Goal: Task Accomplishment & Management: Use online tool/utility

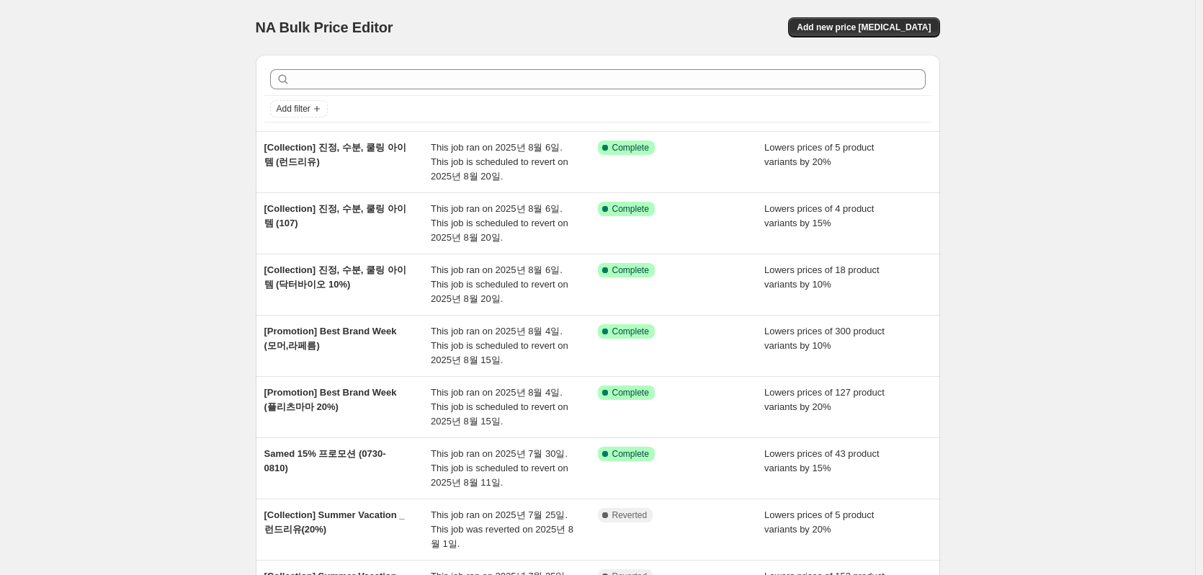
click at [174, 269] on div "NA Bulk Price Editor. This page is ready NA Bulk Price Editor Add new price [ME…" at bounding box center [597, 443] width 1195 height 886
click at [856, 30] on span "Add new price [MEDICAL_DATA]" at bounding box center [864, 28] width 134 height 12
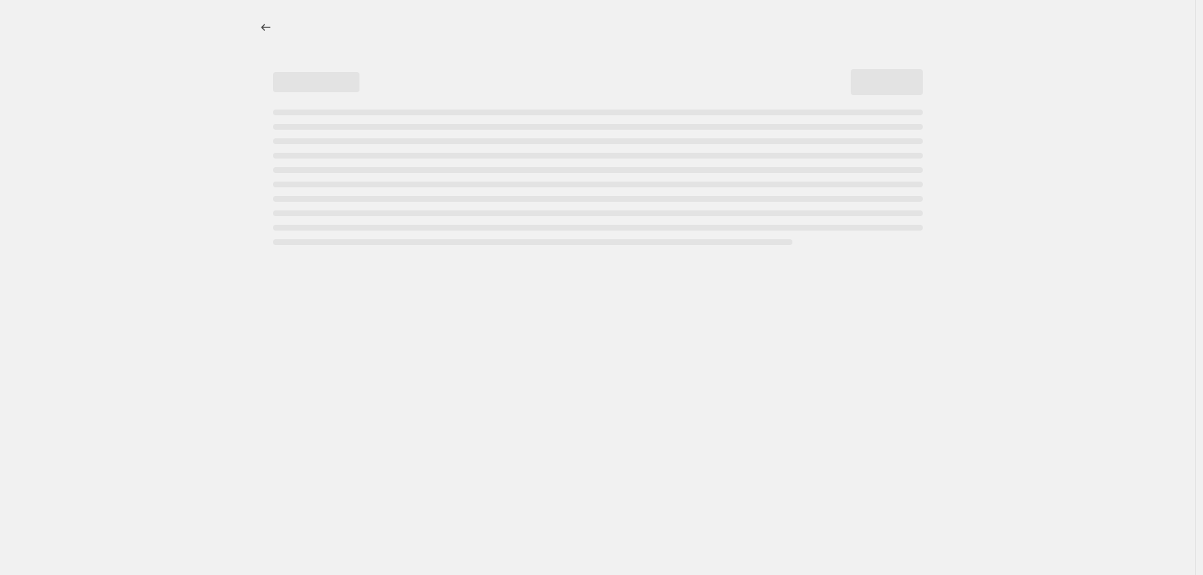
select select "percentage"
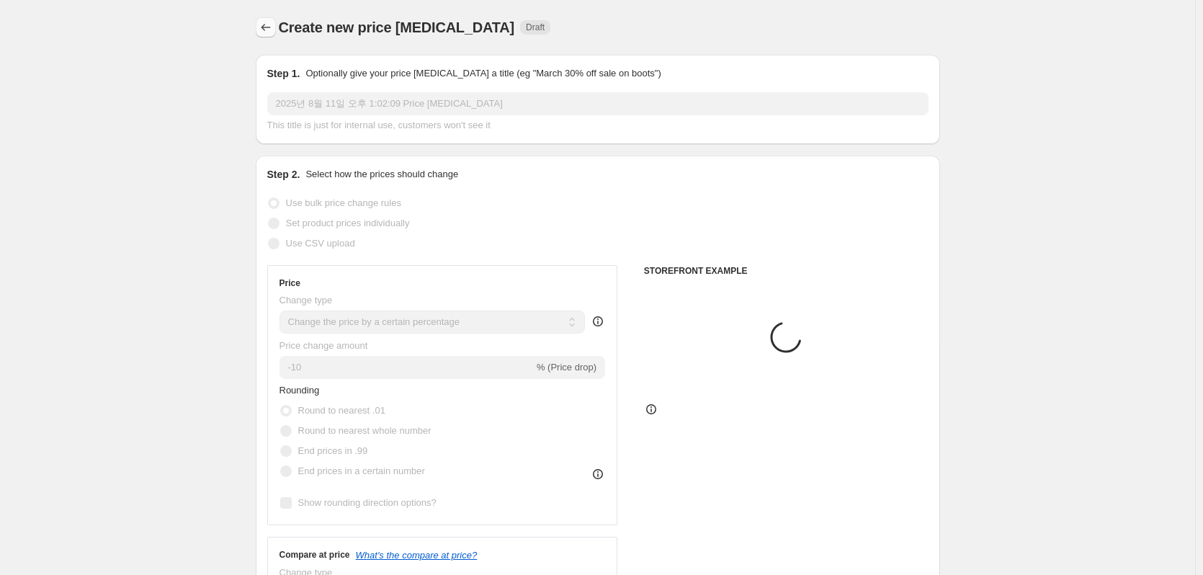
click at [276, 24] on button "Price change jobs" at bounding box center [266, 27] width 20 height 20
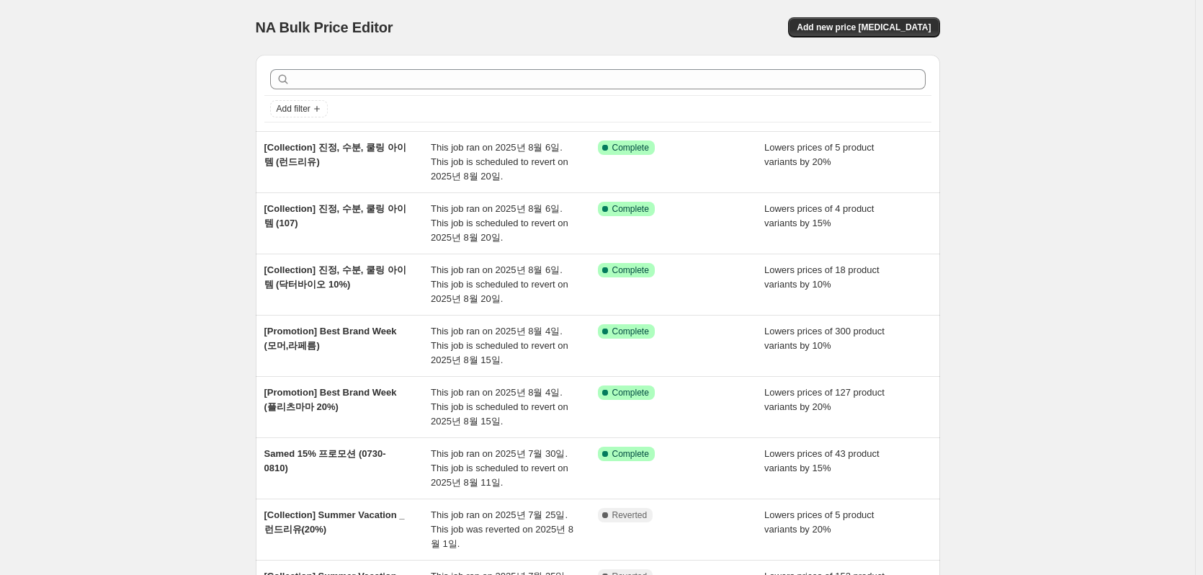
click at [886, 39] on div "NA Bulk Price Editor. This page is ready NA Bulk Price Editor Add new price [ME…" at bounding box center [598, 27] width 684 height 55
click at [895, 30] on span "Add new price [MEDICAL_DATA]" at bounding box center [864, 28] width 134 height 12
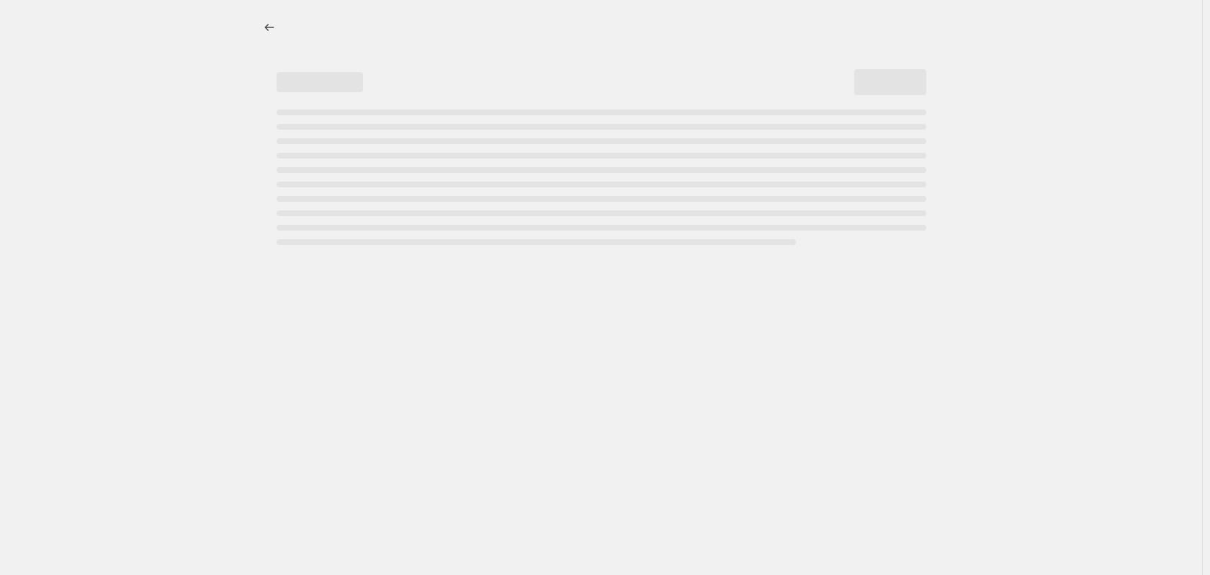
select select "percentage"
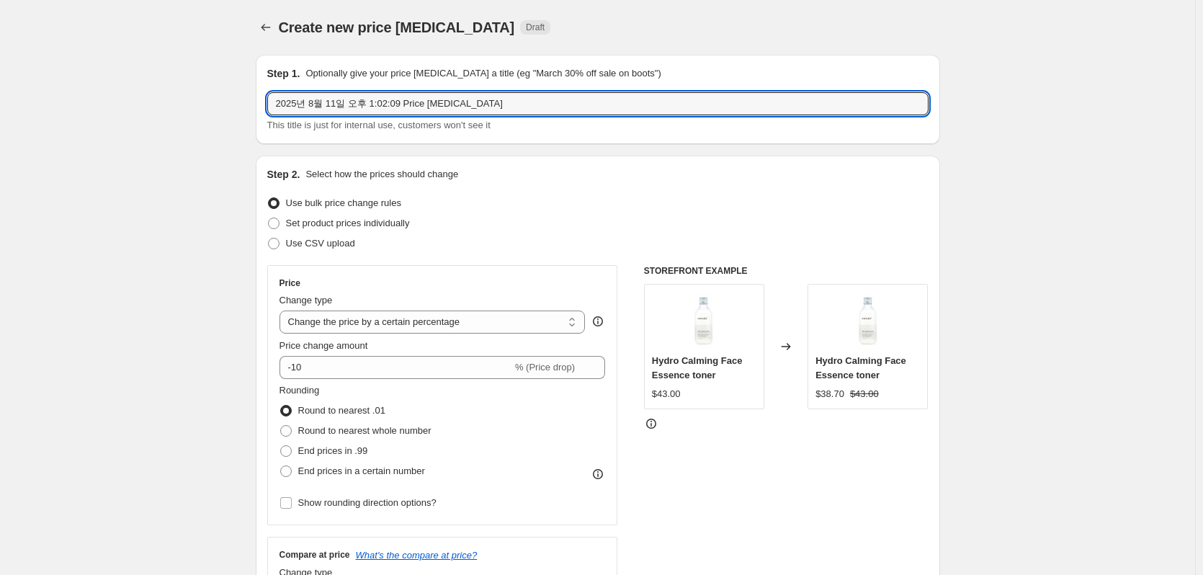
type input "[Promotion] momur brand promotion (8/11~24)"
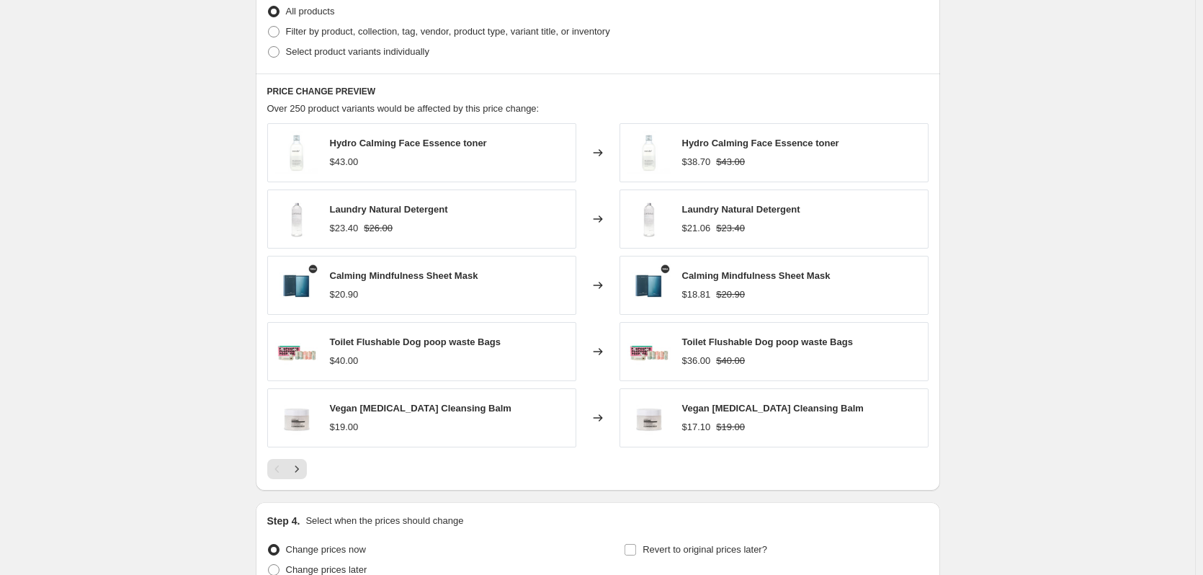
scroll to position [866, 0]
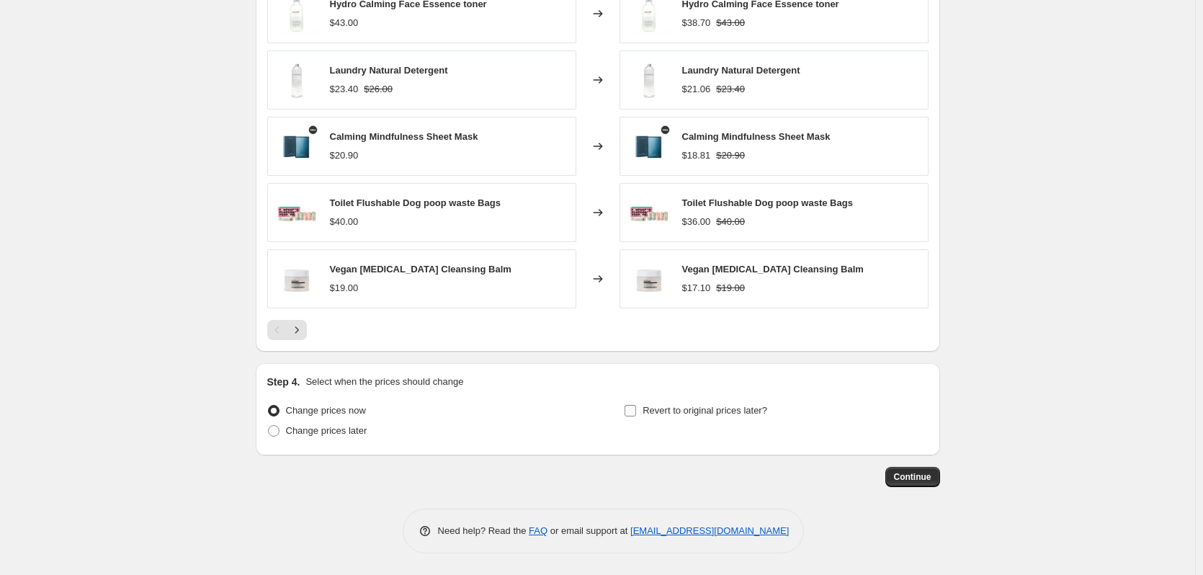
click at [633, 411] on input "Revert to original prices later?" at bounding box center [631, 411] width 12 height 12
checkbox input "true"
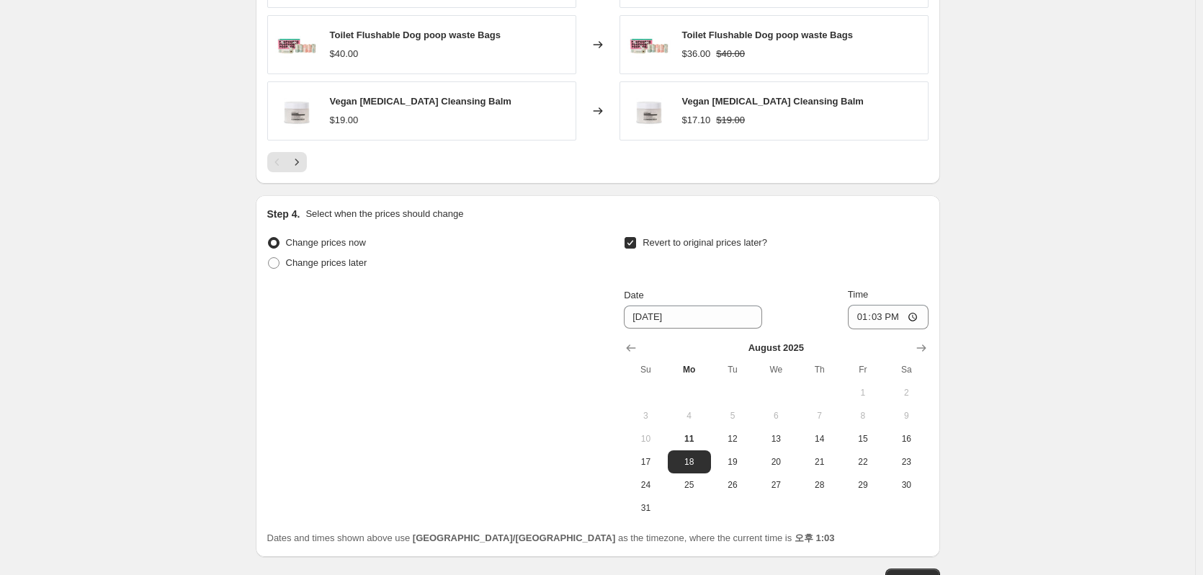
scroll to position [1082, 0]
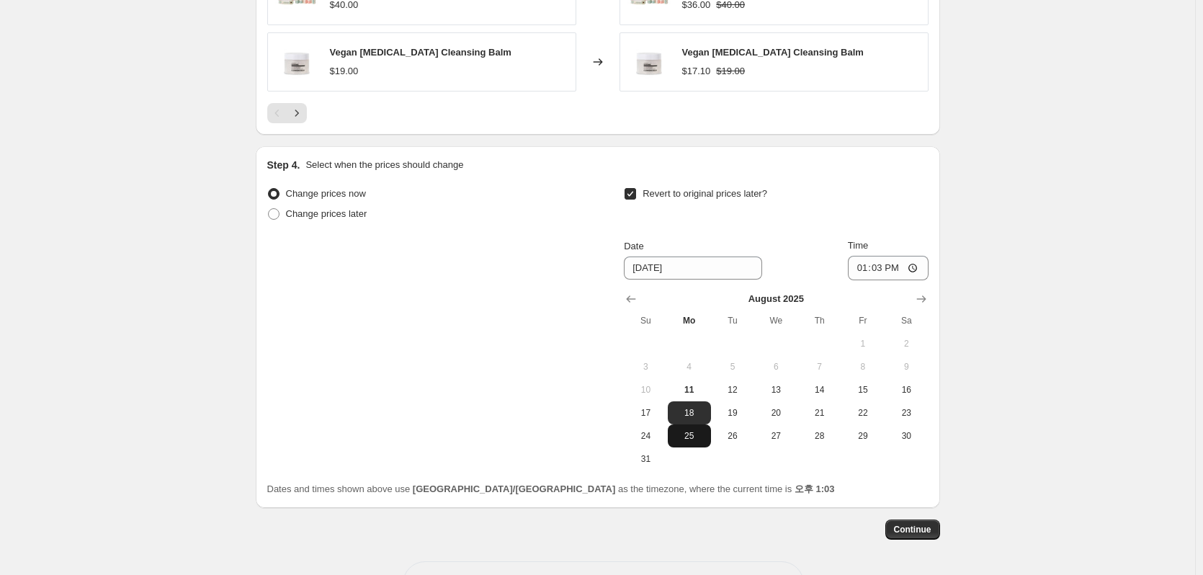
click at [696, 440] on span "25" at bounding box center [690, 436] width 32 height 12
type input "[DATE]"
click at [882, 268] on input "13:03" at bounding box center [888, 268] width 81 height 24
type input "17:00"
click at [278, 217] on span at bounding box center [274, 214] width 12 height 12
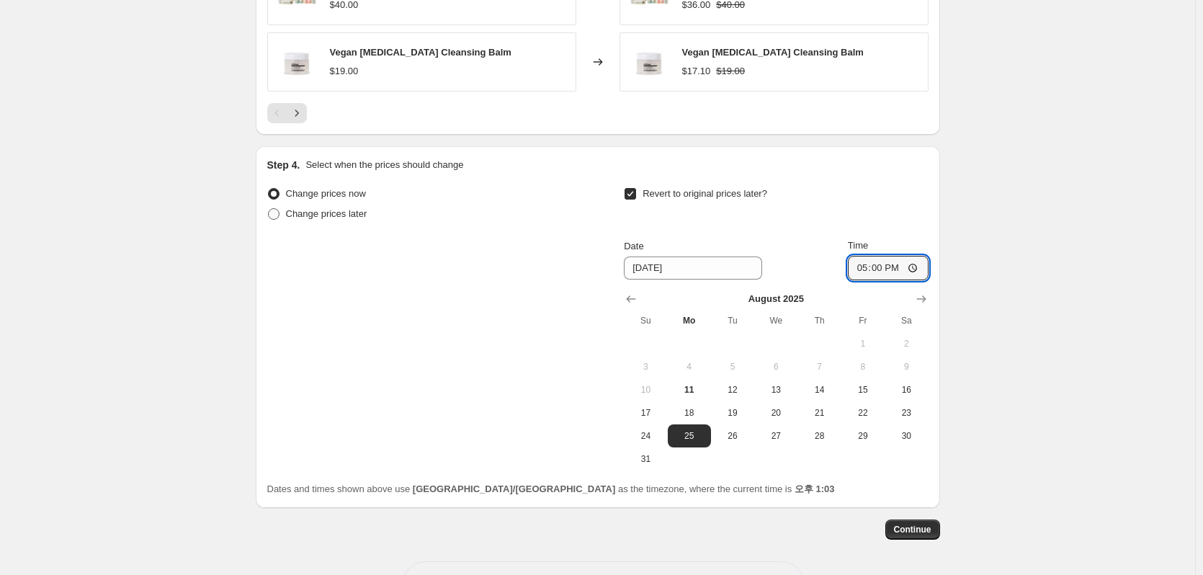
click at [269, 209] on input "Change prices later" at bounding box center [268, 208] width 1 height 1
radio input "true"
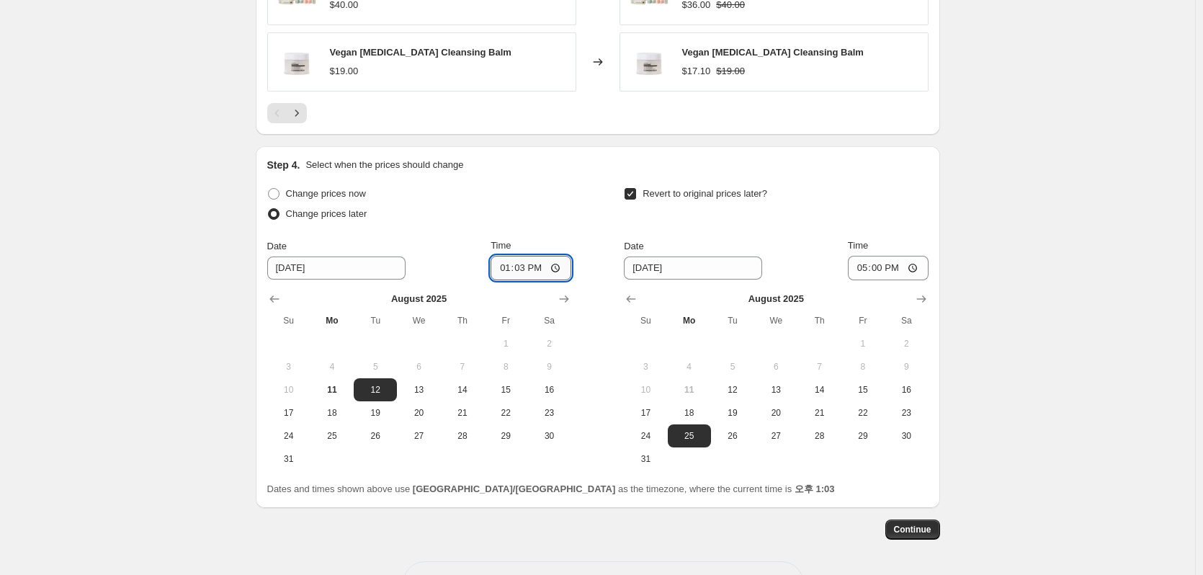
click at [540, 272] on input "13:03" at bounding box center [531, 268] width 81 height 24
type input "13:30"
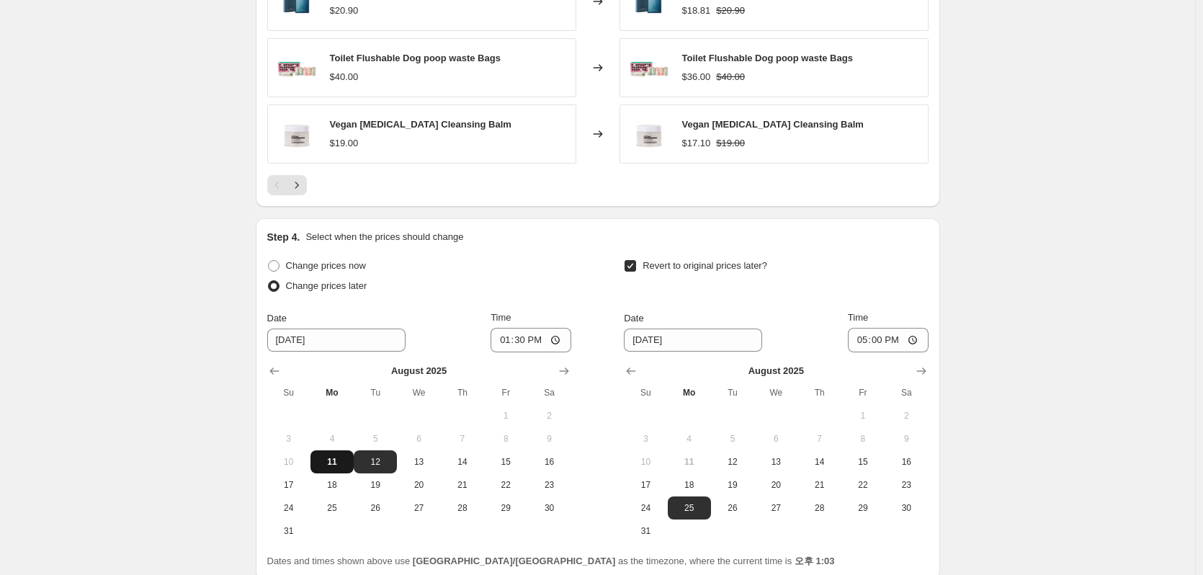
click at [330, 457] on span "11" at bounding box center [332, 462] width 32 height 12
type input "[DATE]"
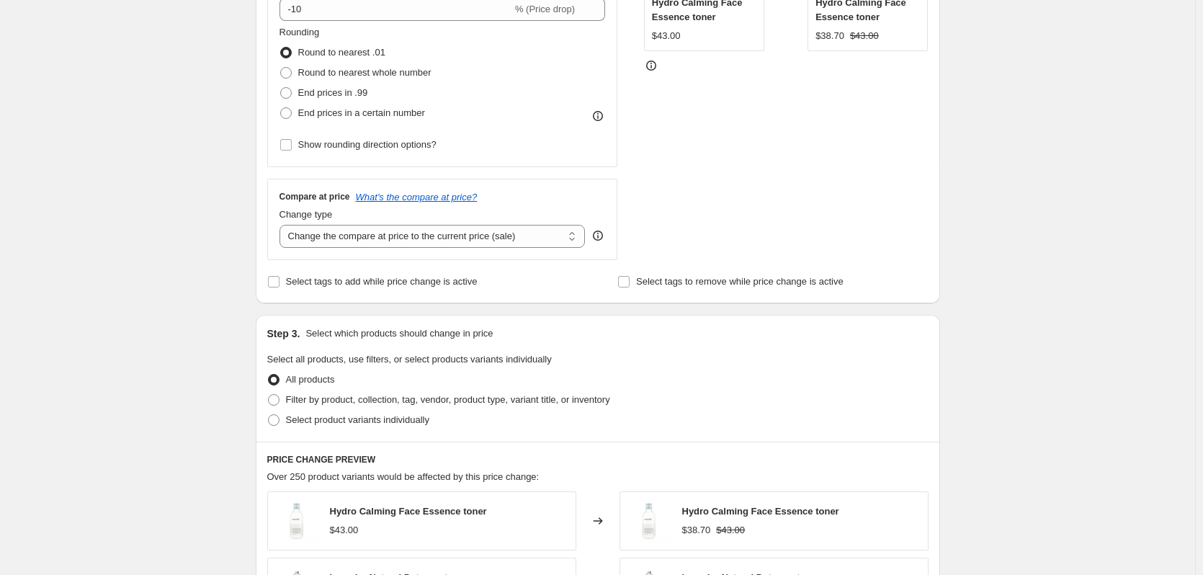
scroll to position [362, 0]
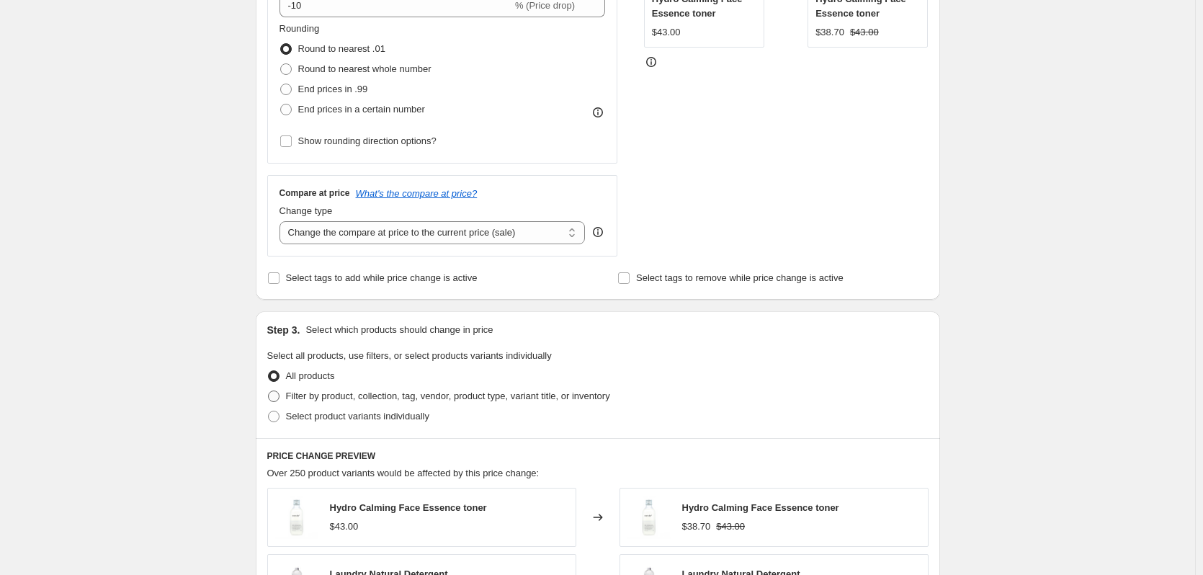
click at [326, 398] on span "Filter by product, collection, tag, vendor, product type, variant title, or inv…" at bounding box center [448, 395] width 324 height 11
click at [269, 391] on input "Filter by product, collection, tag, vendor, product type, variant title, or inv…" at bounding box center [268, 390] width 1 height 1
radio input "true"
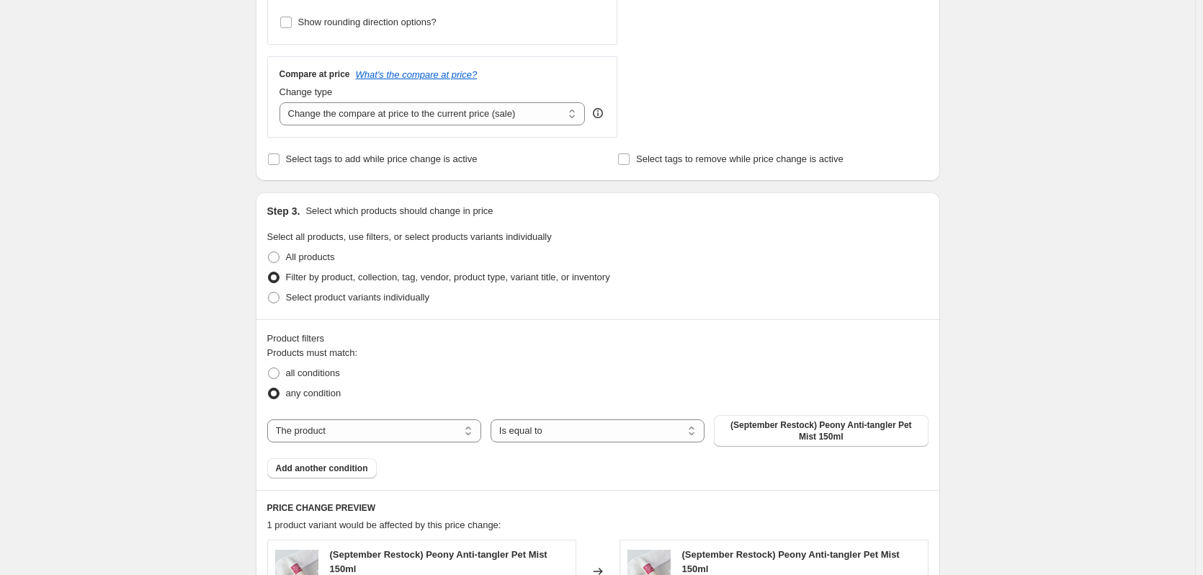
scroll to position [506, 0]
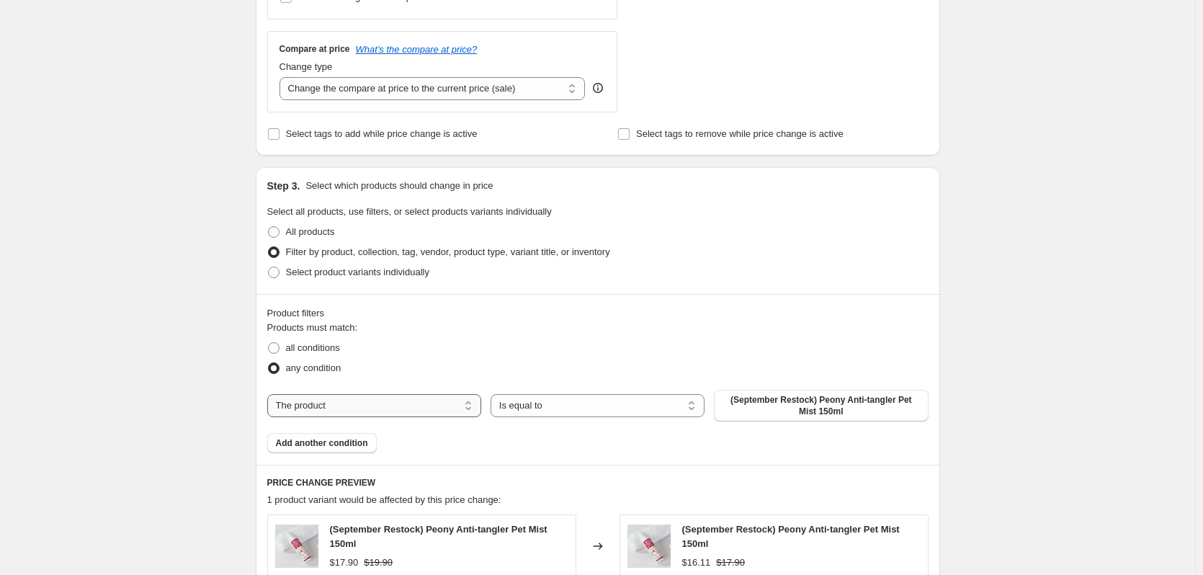
click at [346, 408] on select "The product The product's collection The product's tag The product's vendor The…" at bounding box center [374, 405] width 214 height 23
select select "vendor"
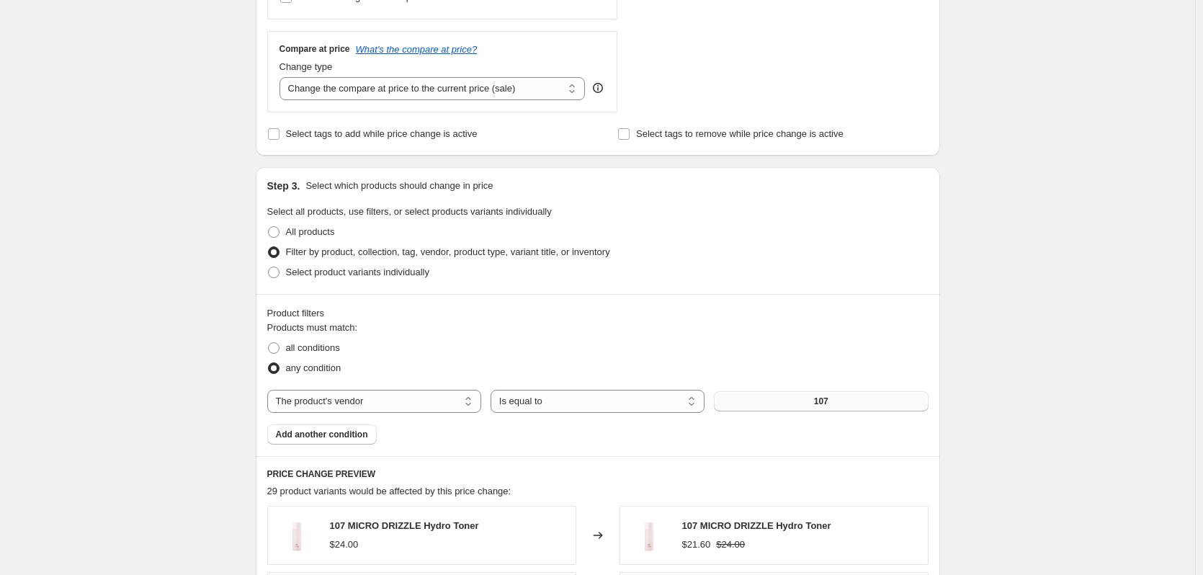
click at [788, 406] on button "107" at bounding box center [821, 401] width 214 height 20
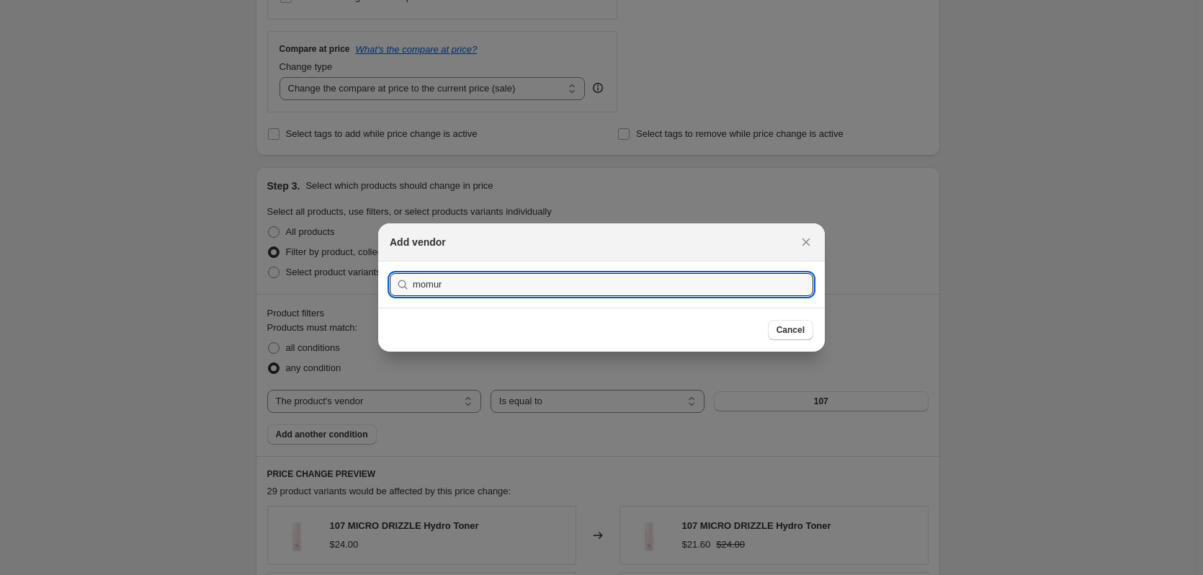
type input "momur"
click at [390, 262] on button "Submit" at bounding box center [410, 269] width 41 height 15
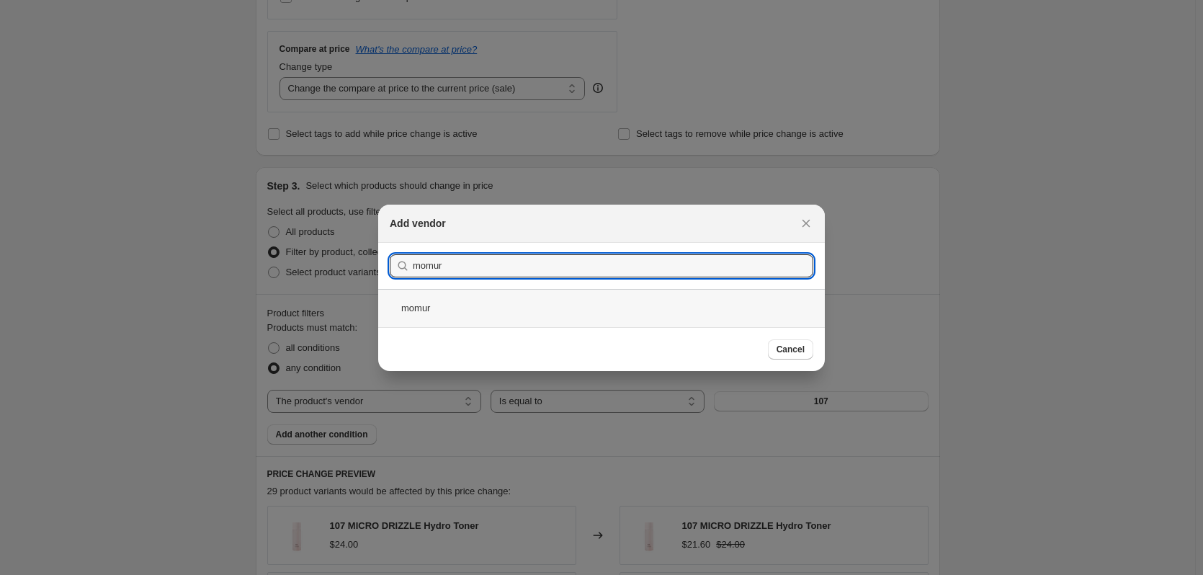
click at [426, 317] on div "momur" at bounding box center [601, 308] width 447 height 38
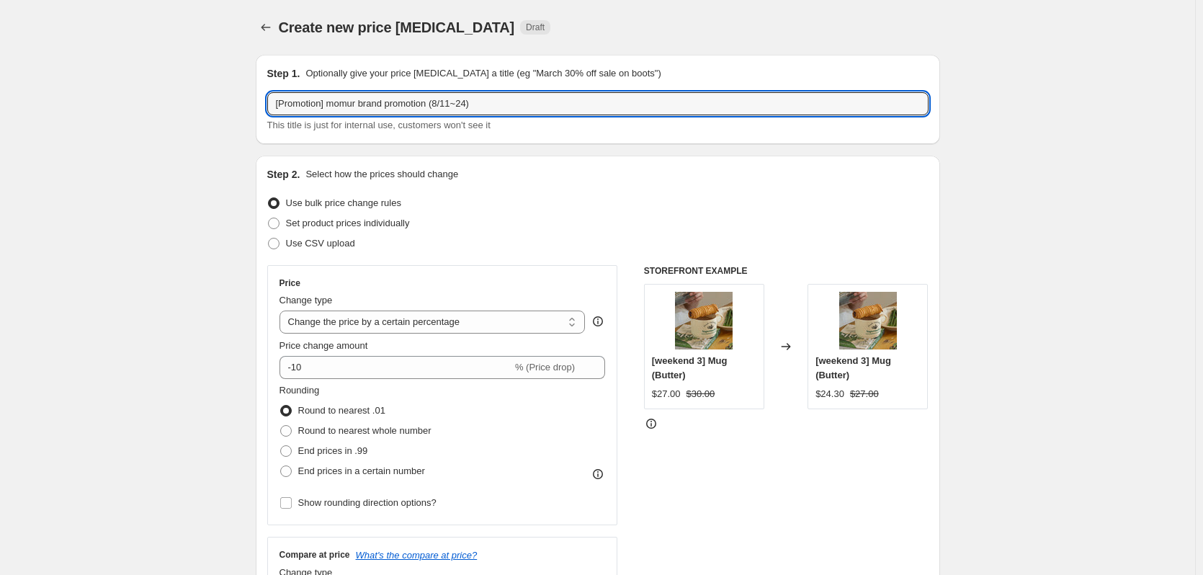
drag, startPoint x: 511, startPoint y: 110, endPoint x: 102, endPoint y: 86, distance: 409.8
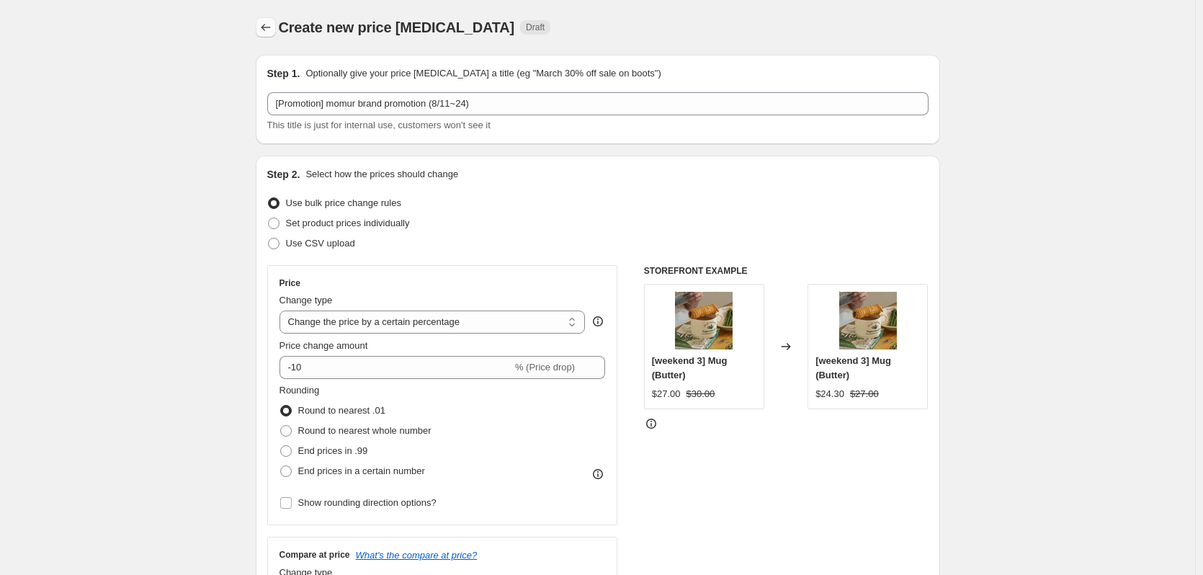
click at [273, 32] on icon "Price change jobs" at bounding box center [266, 27] width 14 height 14
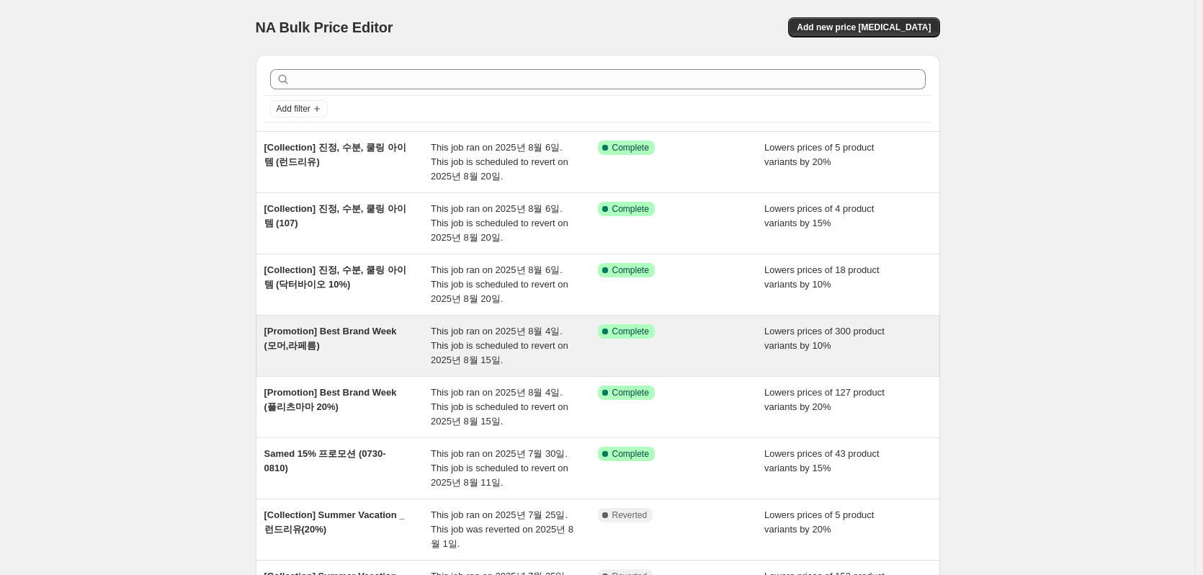
click at [349, 331] on span "[Promotion] Best Brand Week (모머,라페름)" at bounding box center [330, 338] width 133 height 25
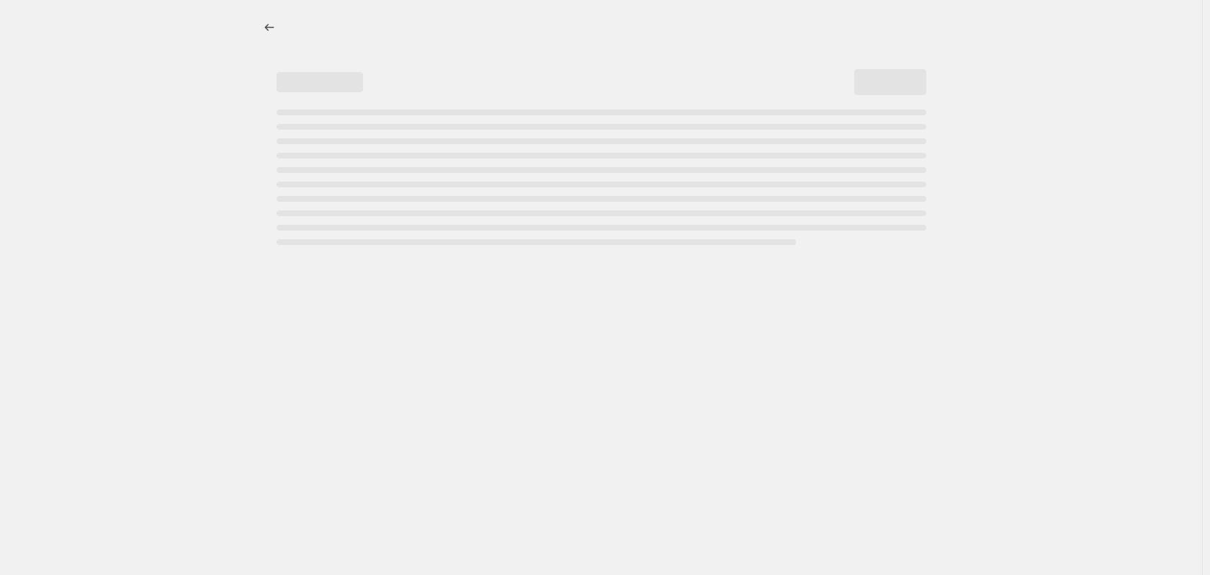
select select "percentage"
select select "vendor"
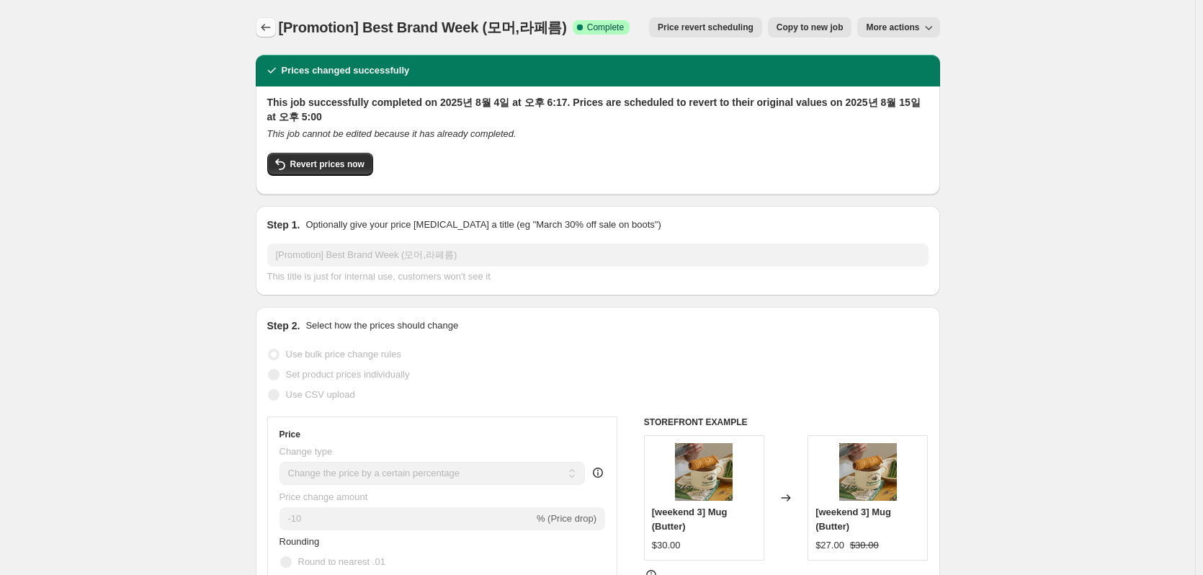
click at [276, 25] on button "Price change jobs" at bounding box center [266, 27] width 20 height 20
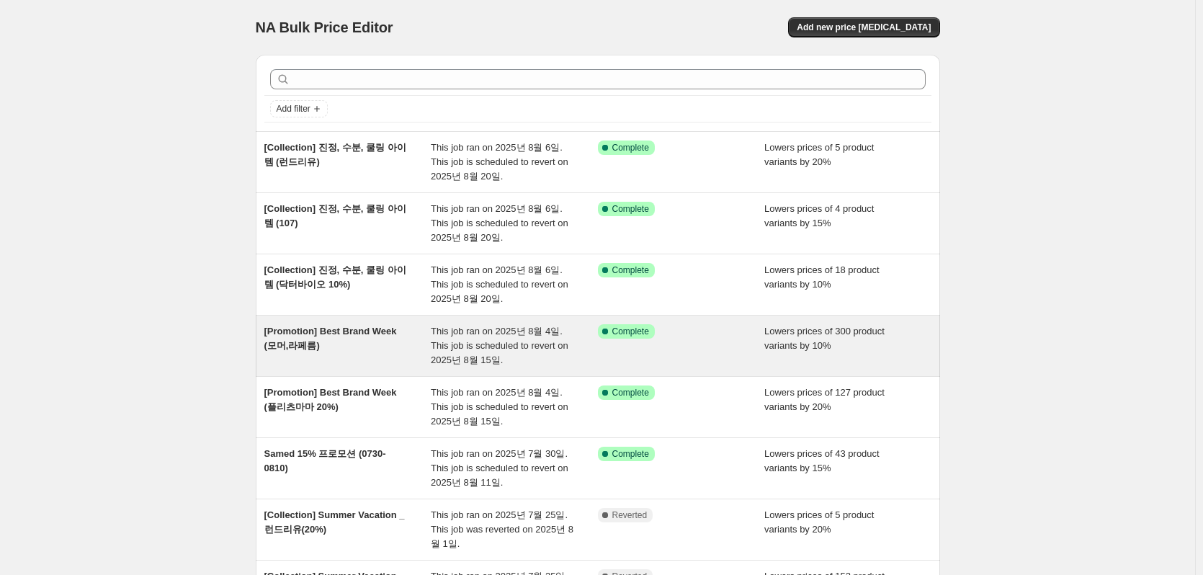
click at [287, 330] on span "[Promotion] Best Brand Week (모머,라페름)" at bounding box center [330, 338] width 133 height 25
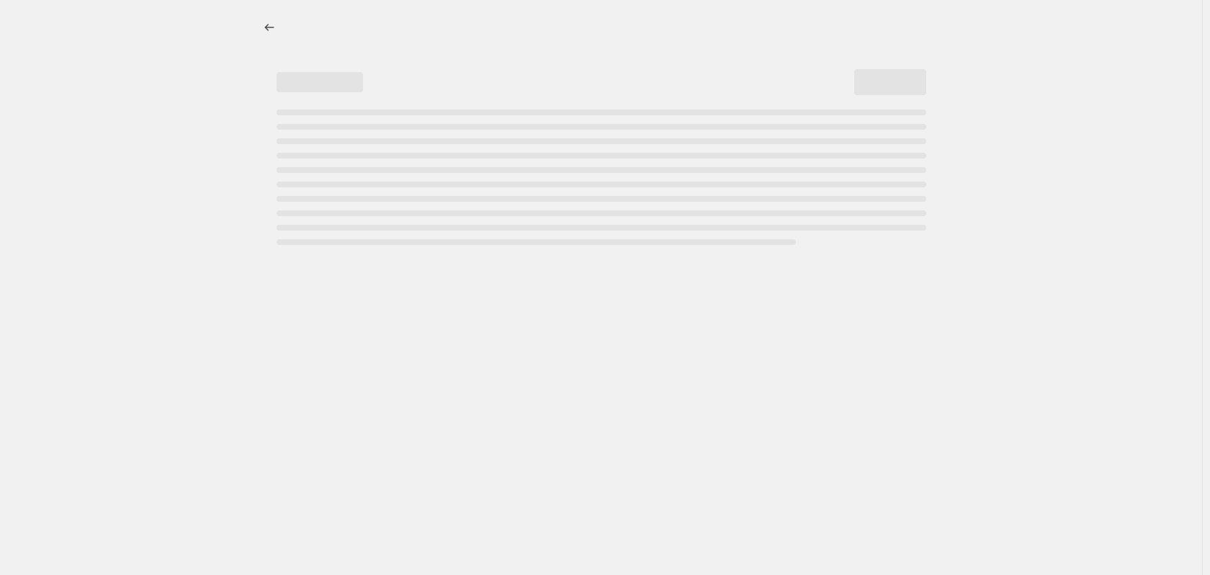
select select "percentage"
select select "vendor"
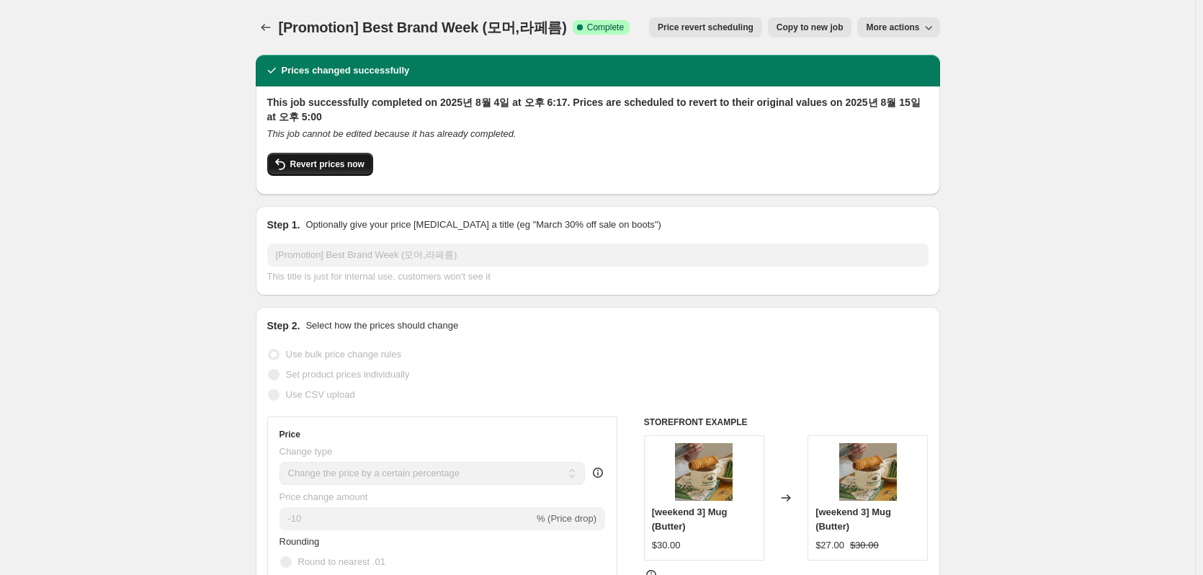
click at [322, 159] on span "Revert prices now" at bounding box center [327, 164] width 74 height 12
checkbox input "false"
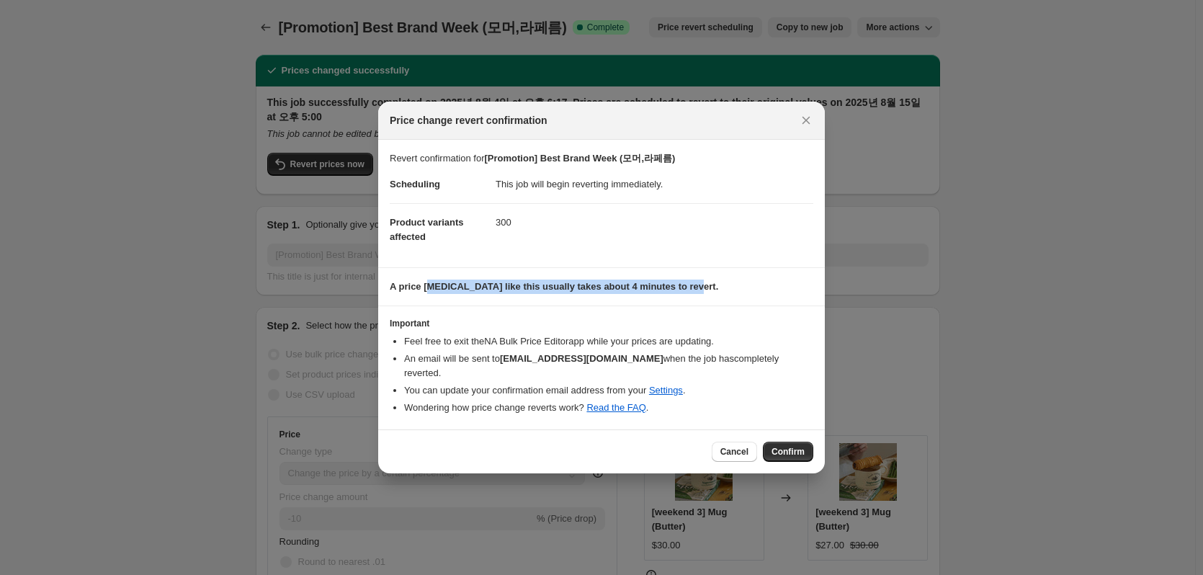
drag, startPoint x: 427, startPoint y: 298, endPoint x: 692, endPoint y: 290, distance: 264.5
click at [692, 290] on p "A price [MEDICAL_DATA] like this usually takes about 4 minutes to revert." at bounding box center [602, 287] width 424 height 14
click at [707, 294] on p "A price [MEDICAL_DATA] like this usually takes about 4 minutes to revert." at bounding box center [602, 287] width 424 height 14
click at [769, 442] on button "Confirm" at bounding box center [788, 452] width 50 height 20
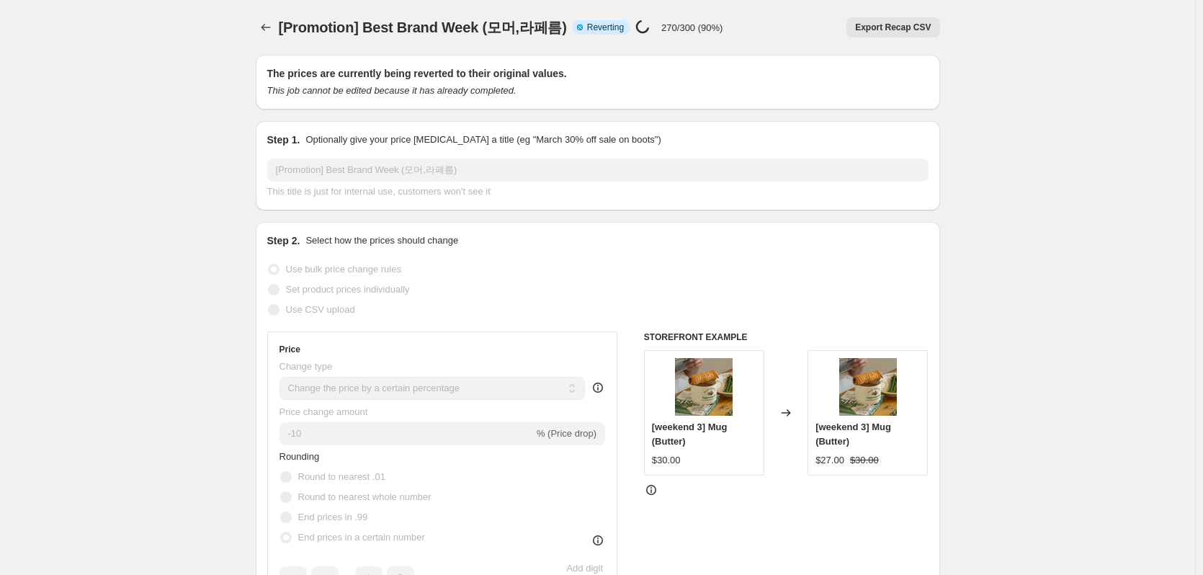
select select "percentage"
select select "vendor"
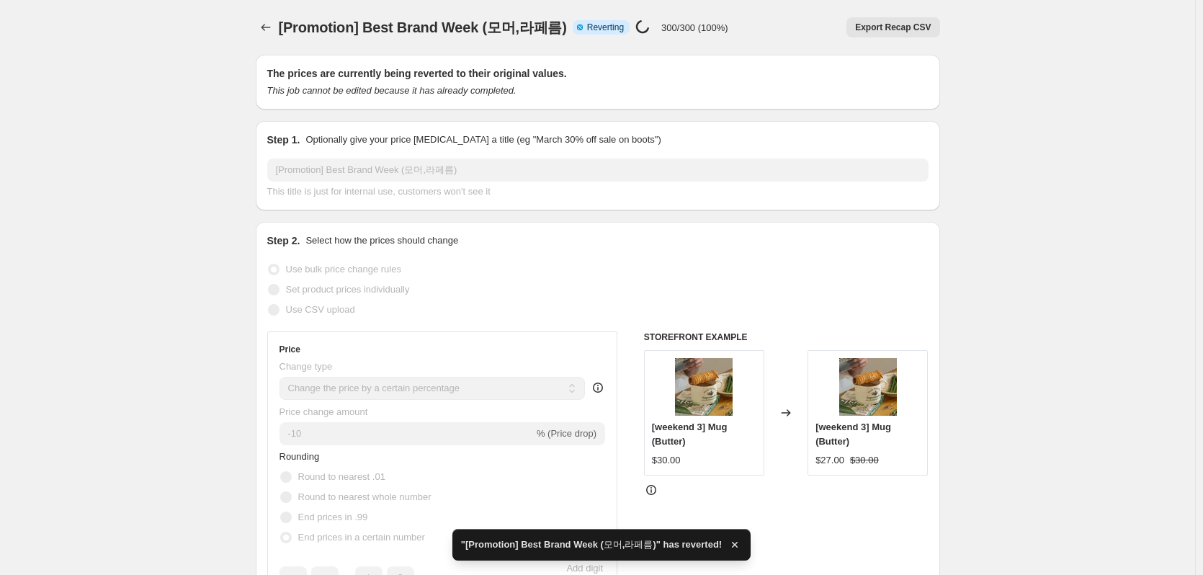
checkbox input "true"
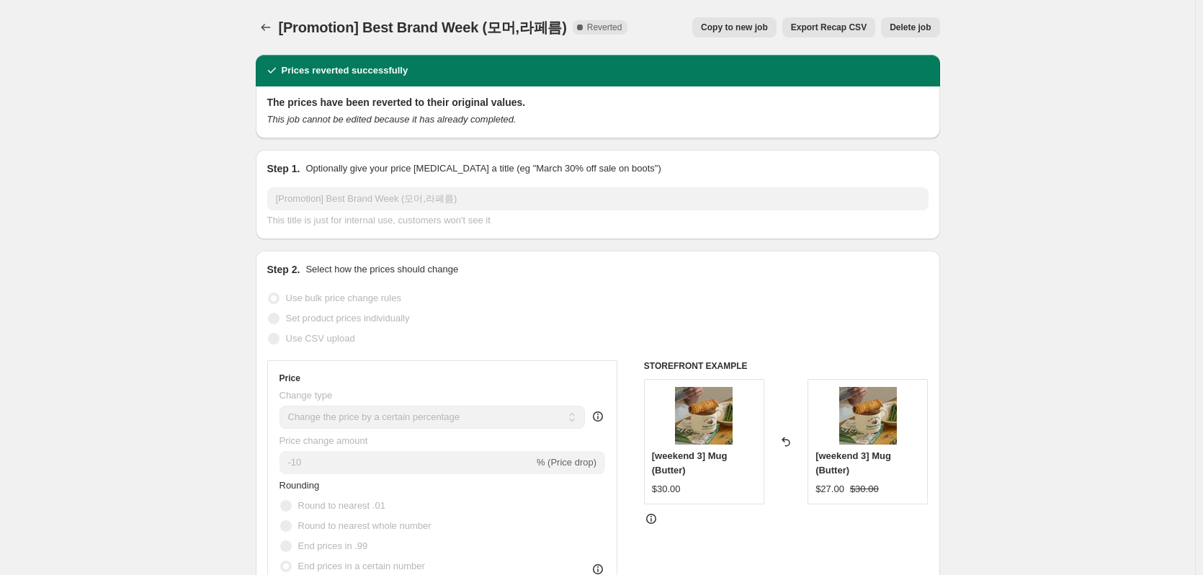
drag, startPoint x: 280, startPoint y: 27, endPoint x: 568, endPoint y: 20, distance: 289.0
click at [568, 20] on div "[Promotion] Best Brand Week (모머,라페름) Complete Reverted Copy to new job Export R…" at bounding box center [598, 27] width 684 height 20
copy div "[Promotion] Best Brand Week (모머,라페름) Complete"
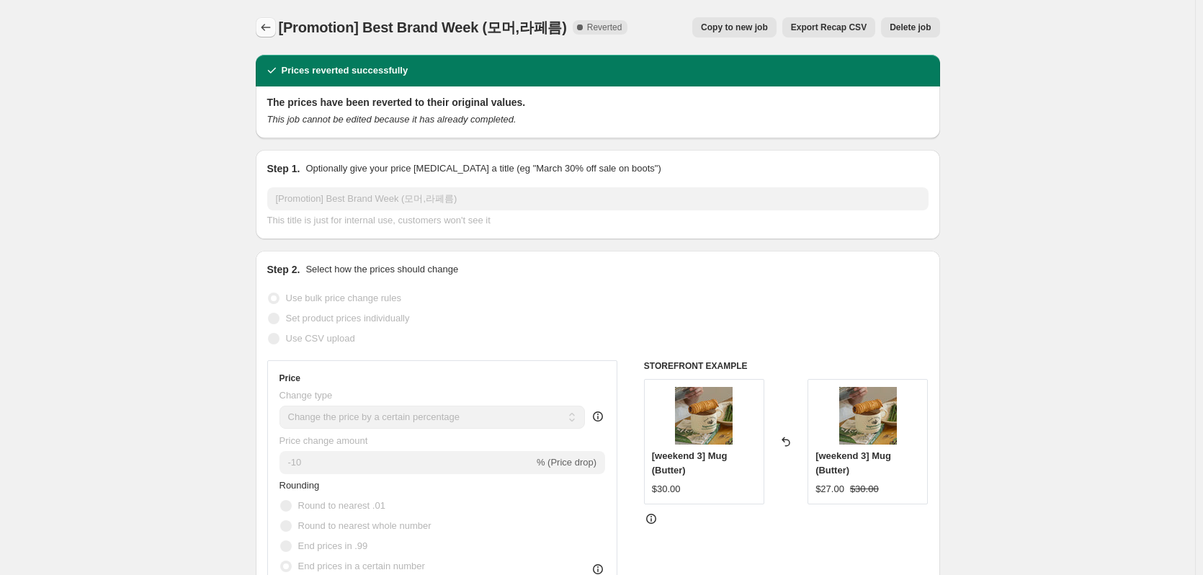
click at [270, 27] on icon "Price change jobs" at bounding box center [266, 27] width 14 height 14
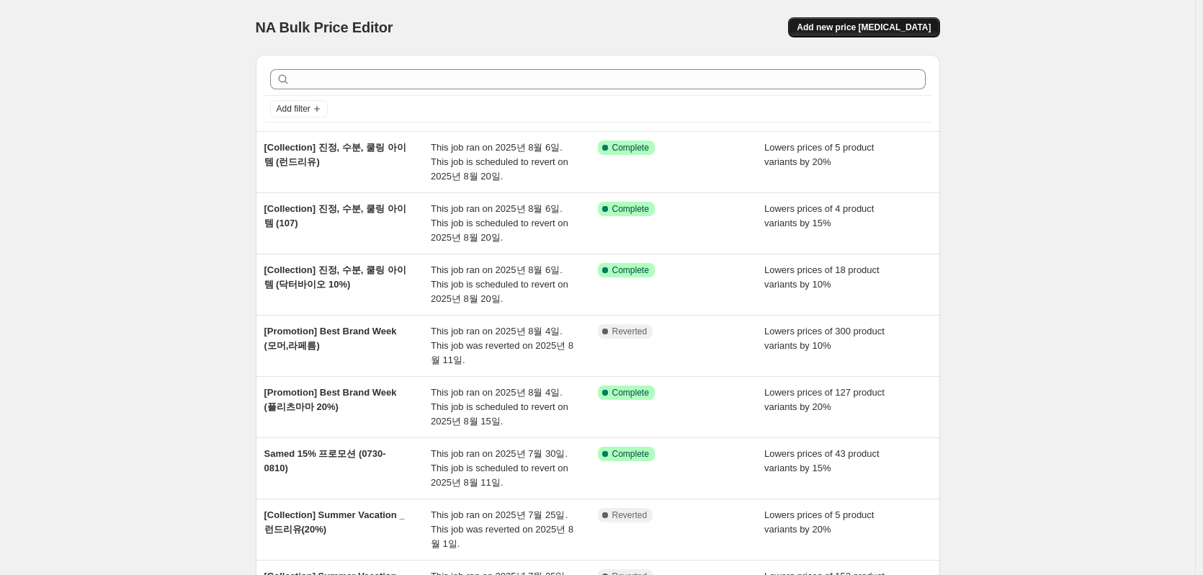
click at [855, 32] on span "Add new price [MEDICAL_DATA]" at bounding box center [864, 28] width 134 height 12
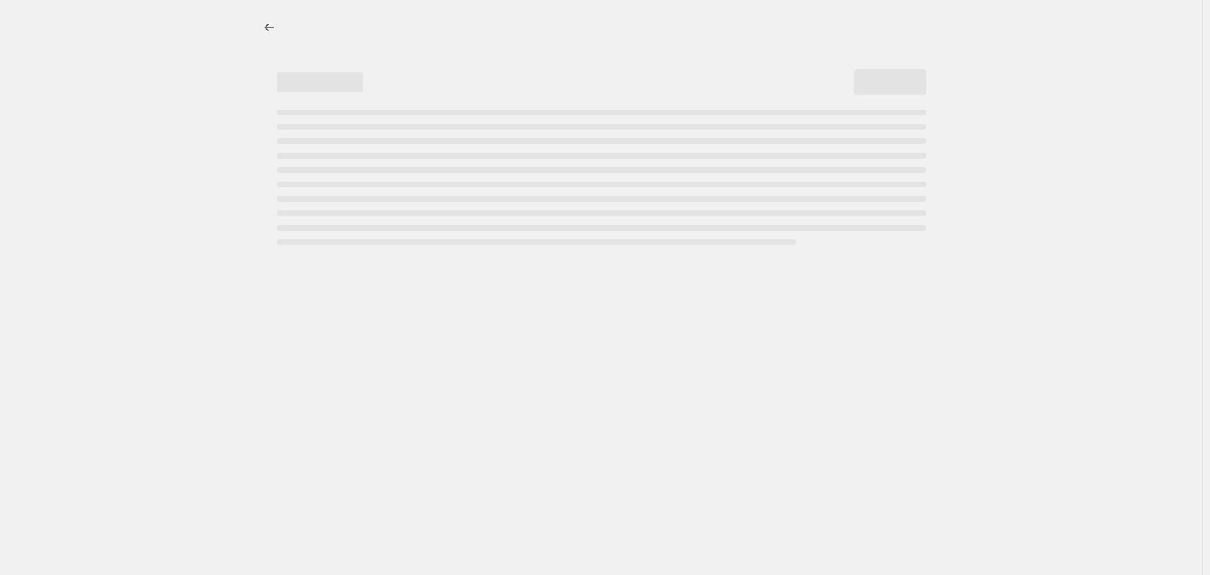
select select "percentage"
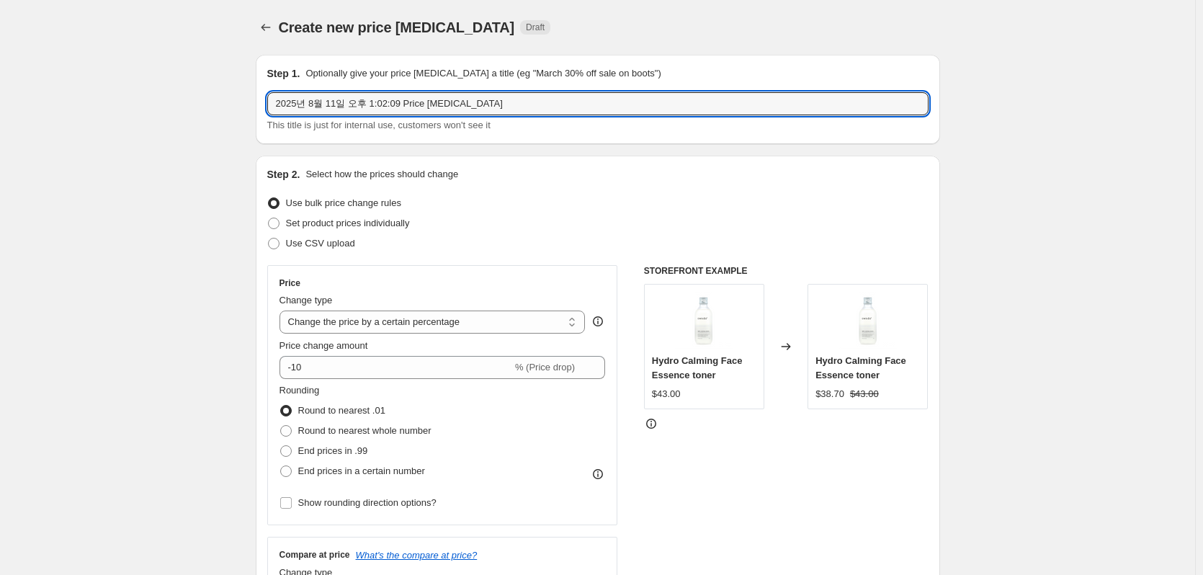
drag, startPoint x: 504, startPoint y: 105, endPoint x: 150, endPoint y: 118, distance: 354.7
paste input "[Promotion] Best Brand Week (모머,라페름) Complete"
click at [414, 106] on input "[Promotion] Best Brand Week (모머,라페름) Complete" at bounding box center [597, 103] width 661 height 23
drag, startPoint x: 414, startPoint y: 106, endPoint x: 484, endPoint y: 124, distance: 72.2
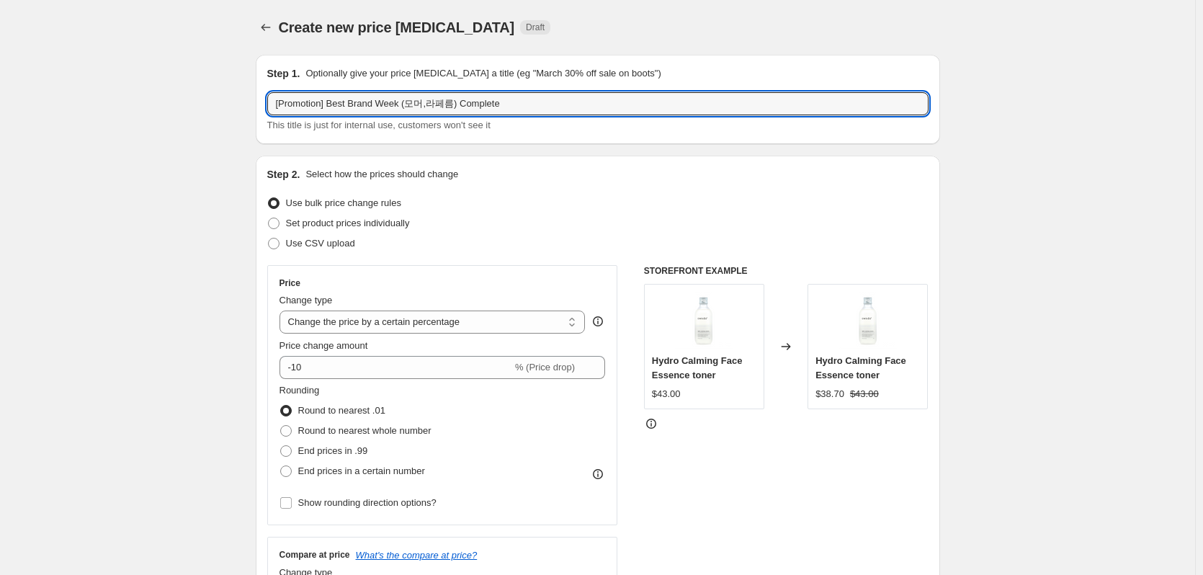
click at [416, 107] on input "[Promotion] Best Brand Week (모머,라페름) Complete" at bounding box center [597, 103] width 661 height 23
drag, startPoint x: 437, startPoint y: 104, endPoint x: 529, endPoint y: 102, distance: 91.5
click at [529, 102] on input "[Promotion] Best Brand Week (라페름) Complete" at bounding box center [597, 103] width 661 height 23
type input "[Promotion] Best Brand Week (라페름)"
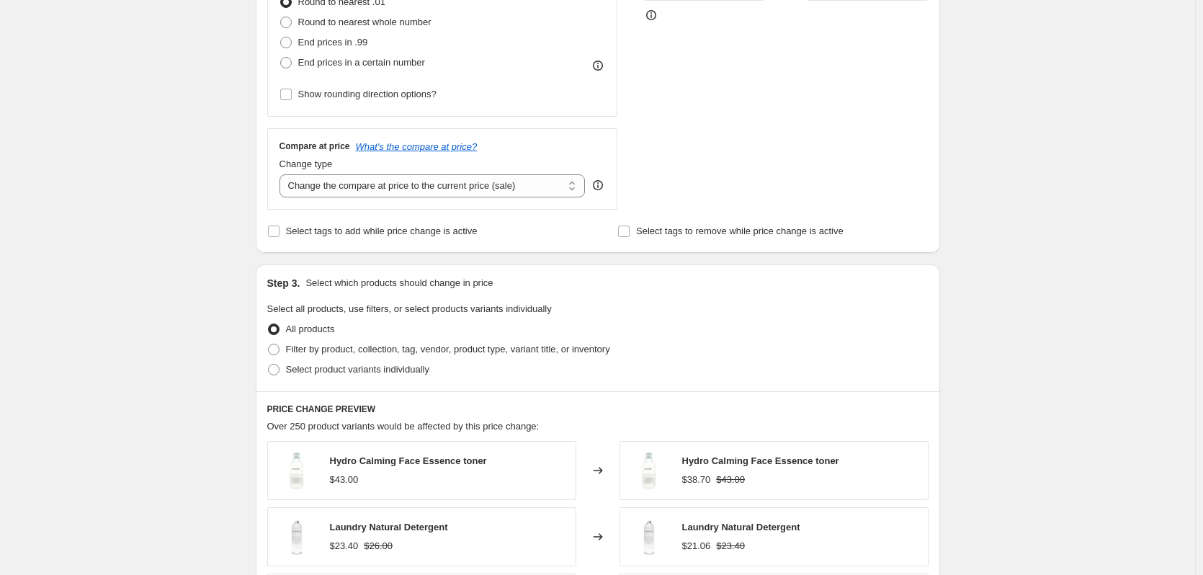
scroll to position [432, 0]
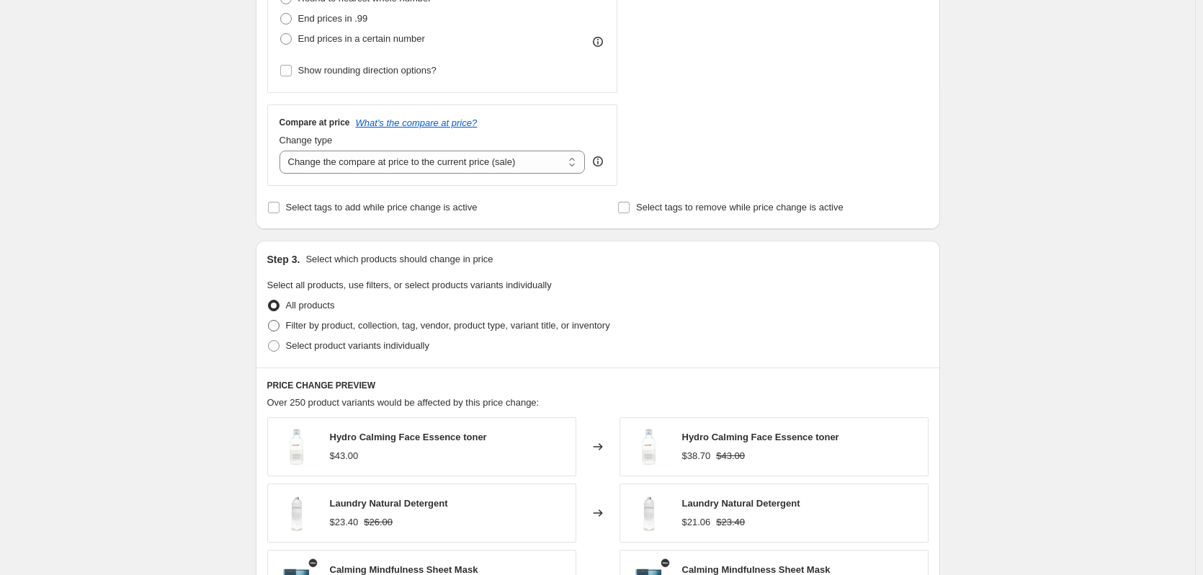
click at [277, 326] on span at bounding box center [274, 326] width 12 height 12
click at [269, 321] on input "Filter by product, collection, tag, vendor, product type, variant title, or inv…" at bounding box center [268, 320] width 1 height 1
radio input "true"
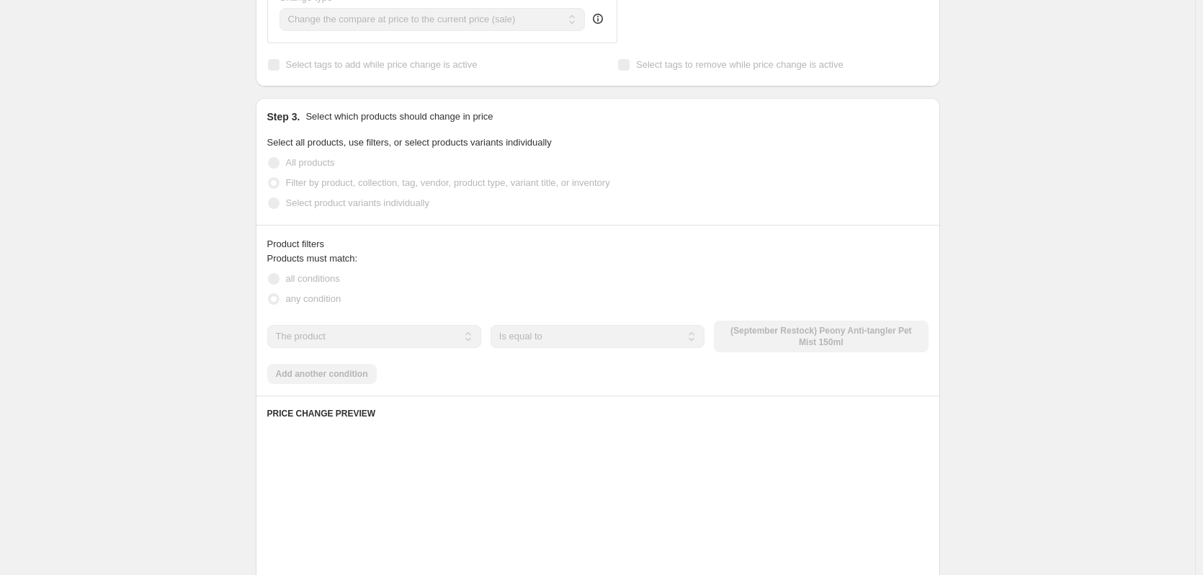
scroll to position [576, 0]
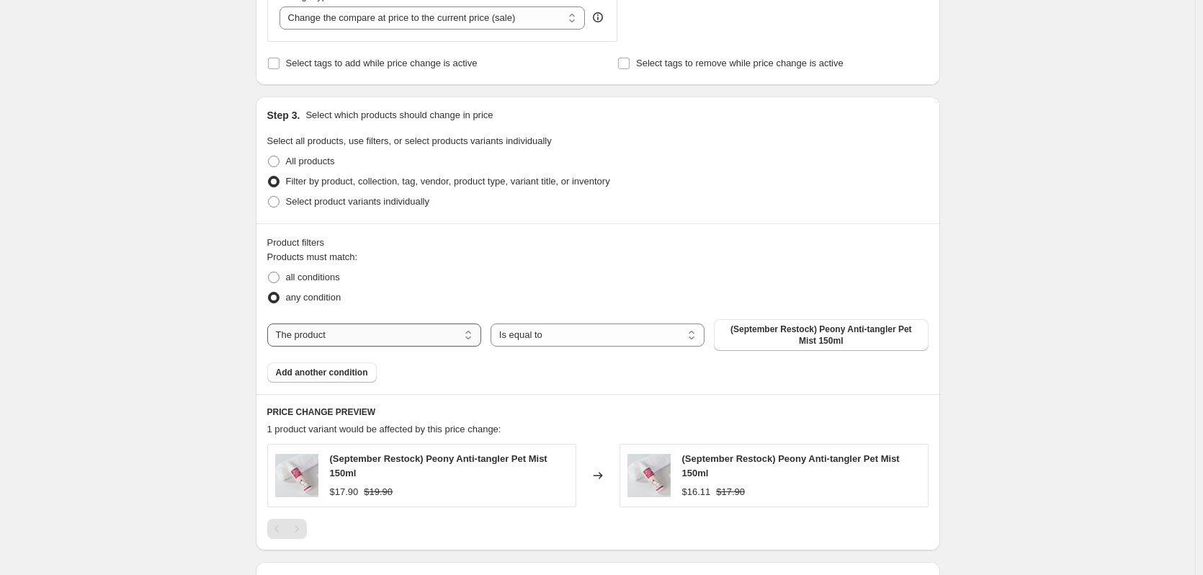
click at [303, 334] on select "The product The product's collection The product's tag The product's vendor The…" at bounding box center [374, 334] width 214 height 23
select select "vendor"
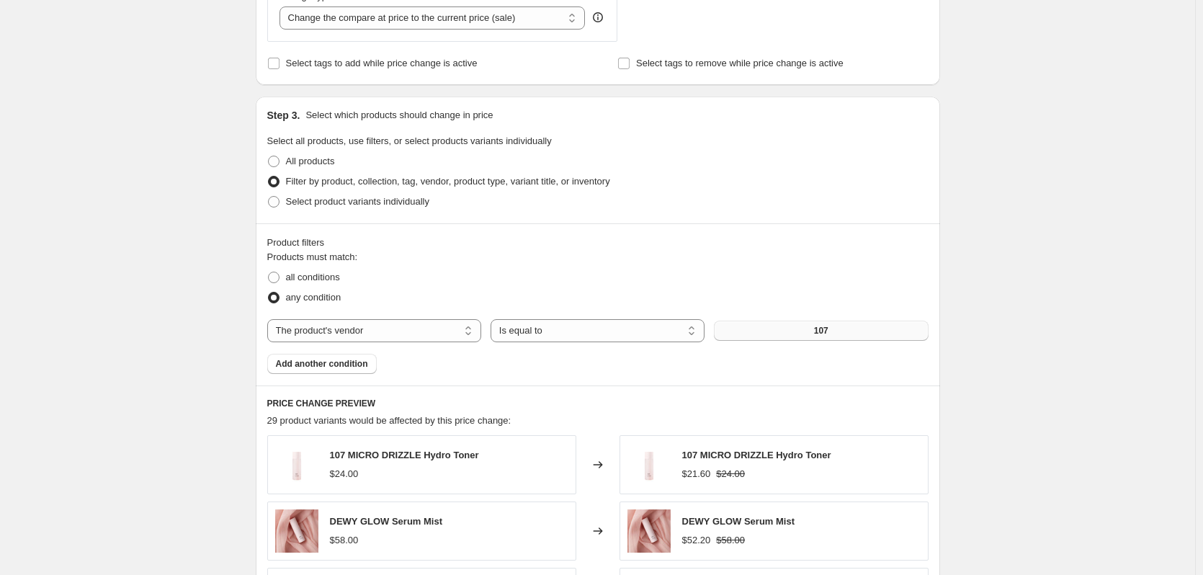
click at [799, 336] on button "107" at bounding box center [821, 331] width 214 height 20
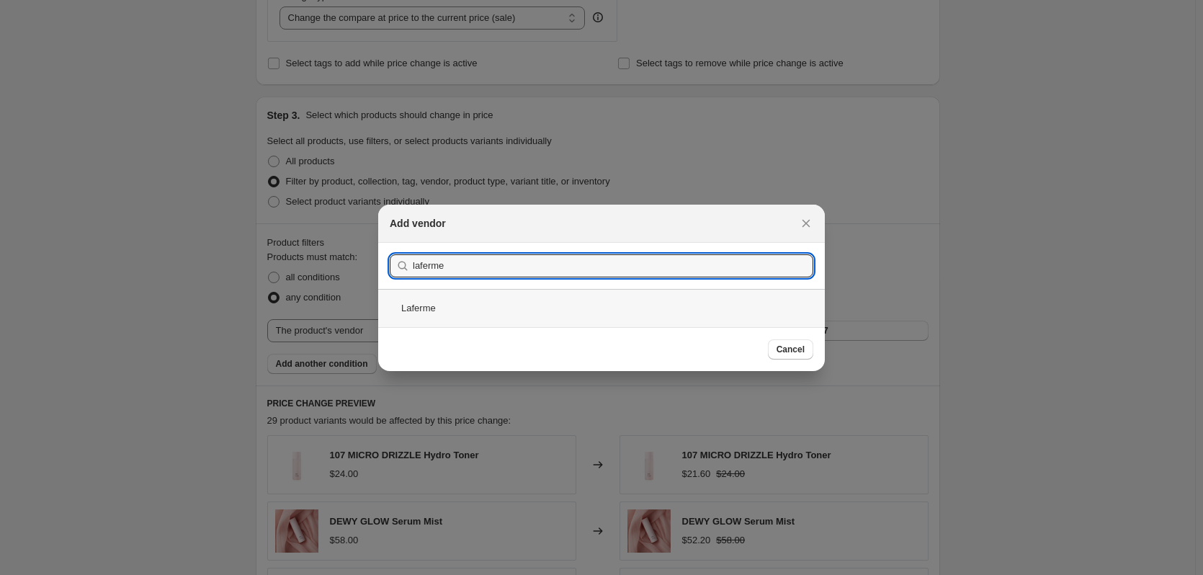
type input "laferme"
click at [439, 305] on div "Laferme" at bounding box center [601, 308] width 447 height 38
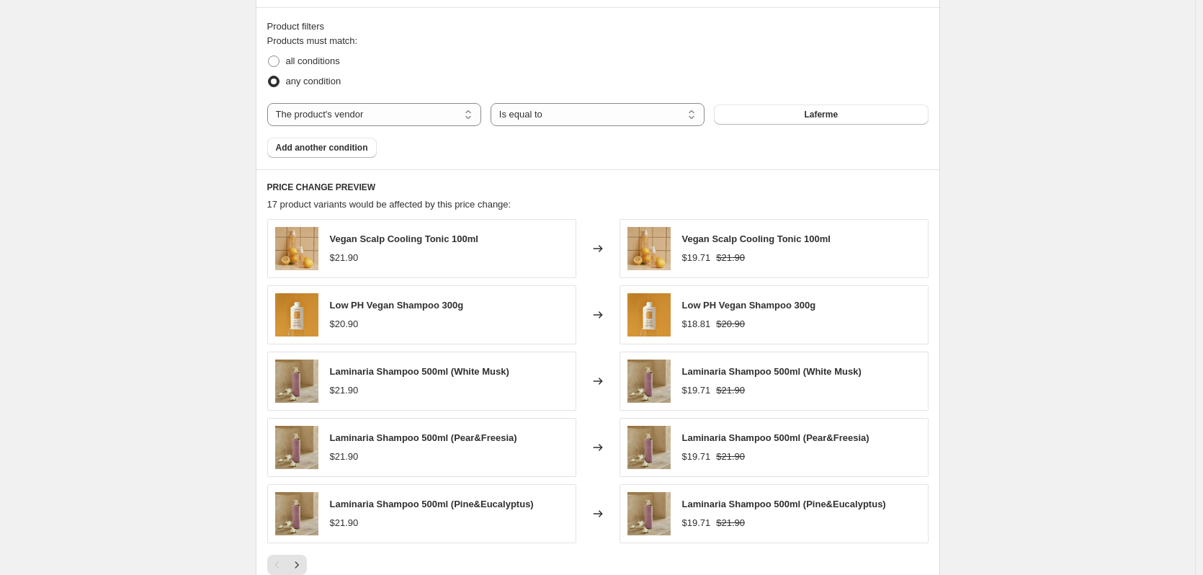
scroll to position [1028, 0]
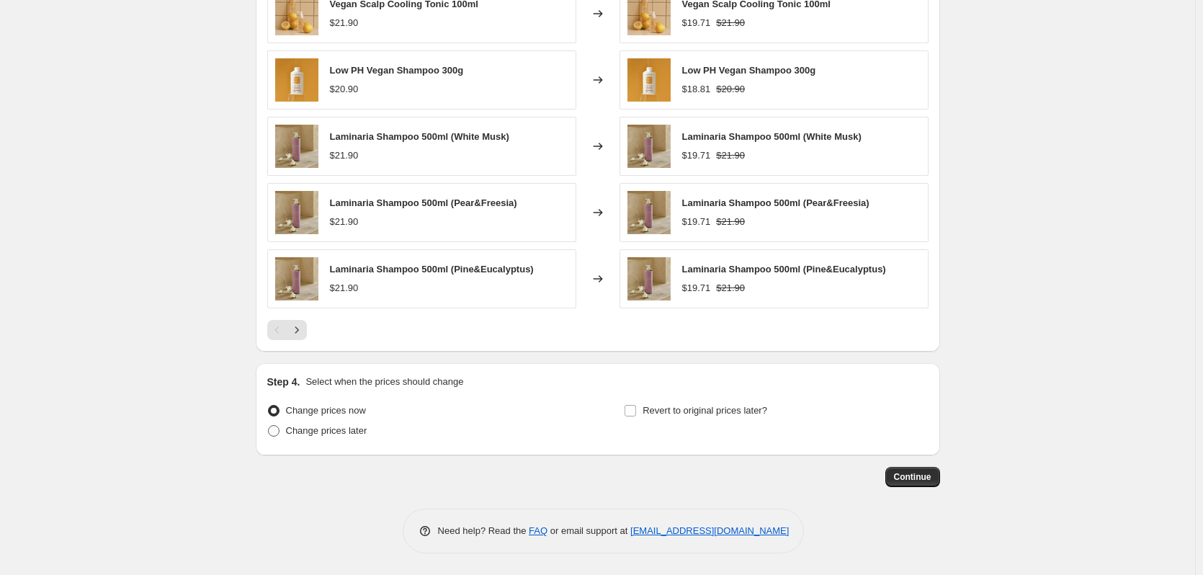
click at [280, 434] on span at bounding box center [274, 431] width 12 height 12
click at [269, 426] on input "Change prices later" at bounding box center [268, 425] width 1 height 1
radio input "true"
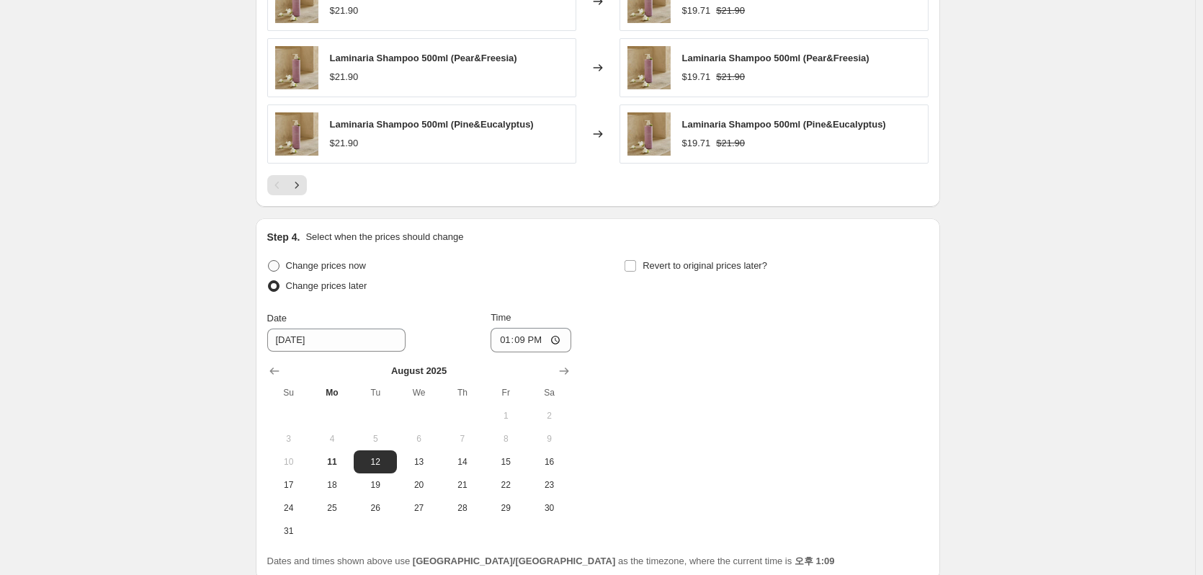
click at [298, 267] on span "Change prices now" at bounding box center [326, 265] width 80 height 11
click at [269, 261] on input "Change prices now" at bounding box center [268, 260] width 1 height 1
radio input "true"
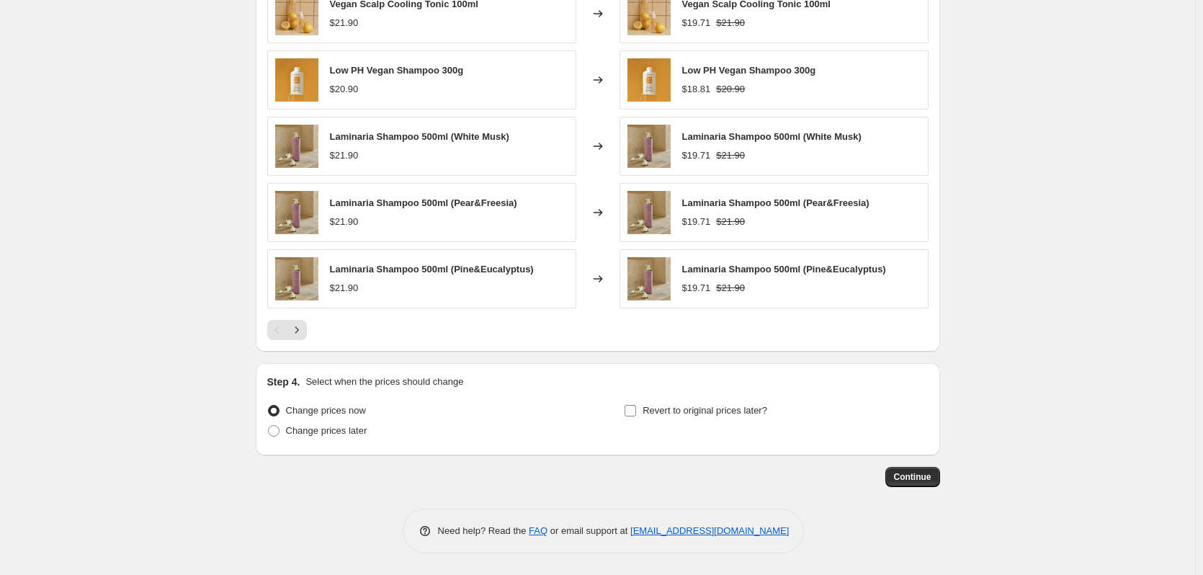
click at [658, 411] on span "Revert to original prices later?" at bounding box center [705, 410] width 125 height 11
click at [636, 411] on input "Revert to original prices later?" at bounding box center [631, 411] width 12 height 12
checkbox input "true"
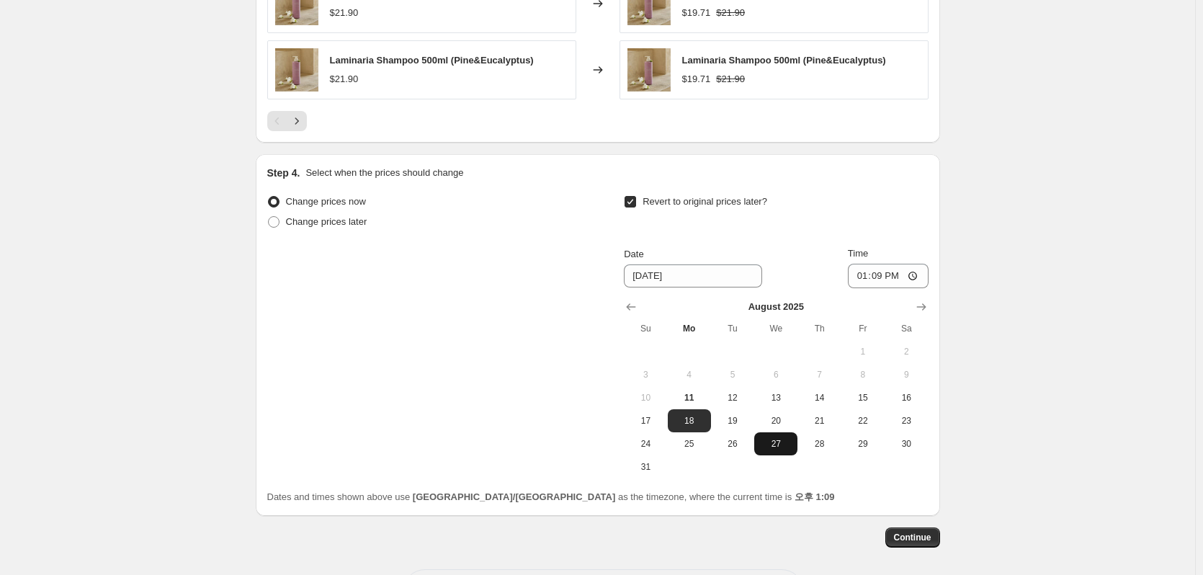
scroll to position [1244, 0]
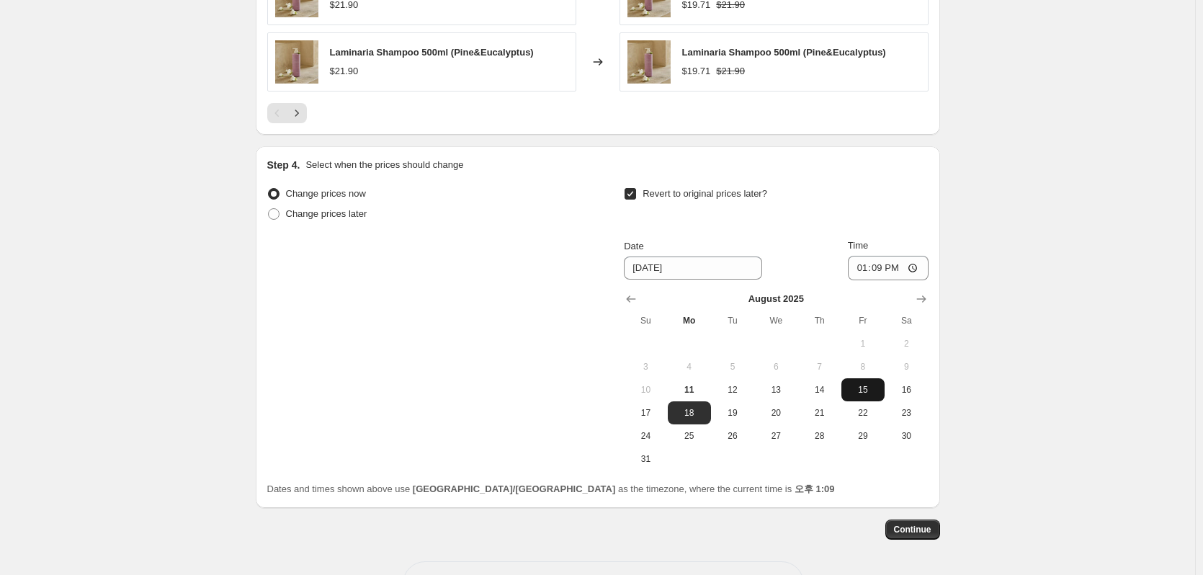
click at [881, 396] on button "15" at bounding box center [862, 389] width 43 height 23
type input "[DATE]"
click at [891, 269] on input "13:09" at bounding box center [888, 268] width 81 height 24
click at [888, 272] on input "13:09" at bounding box center [888, 268] width 81 height 24
type input "17:00"
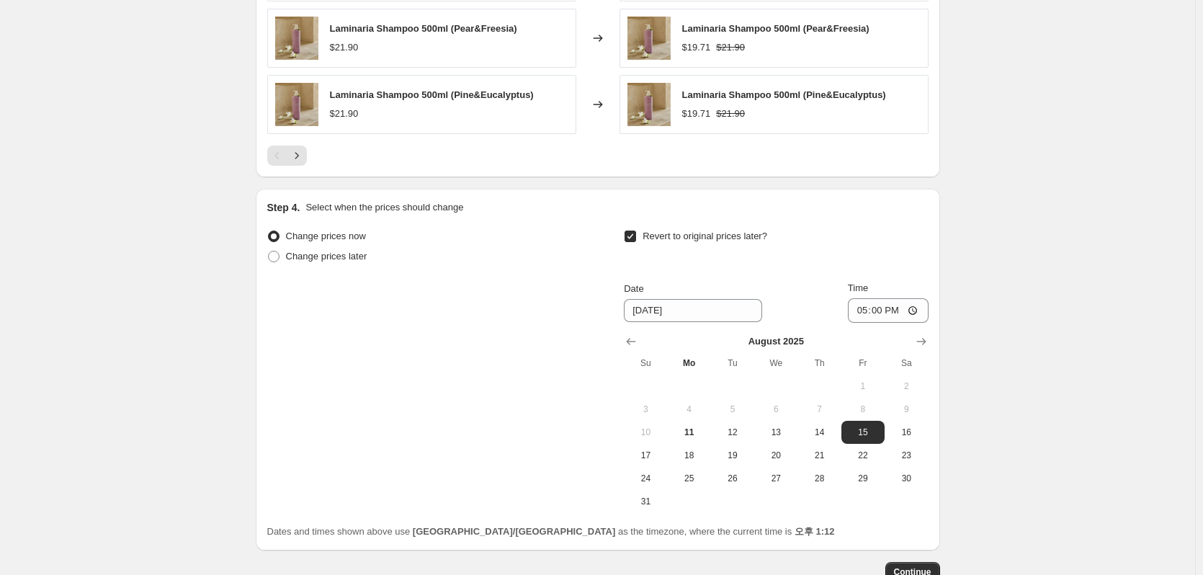
scroll to position [1297, 0]
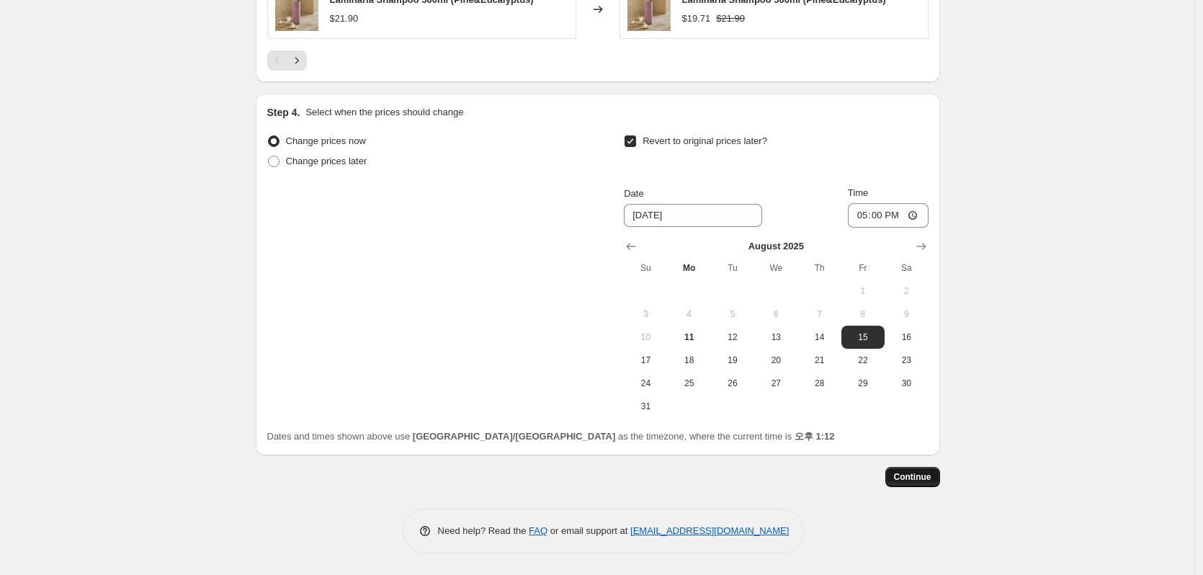
click at [917, 480] on span "Continue" at bounding box center [912, 477] width 37 height 12
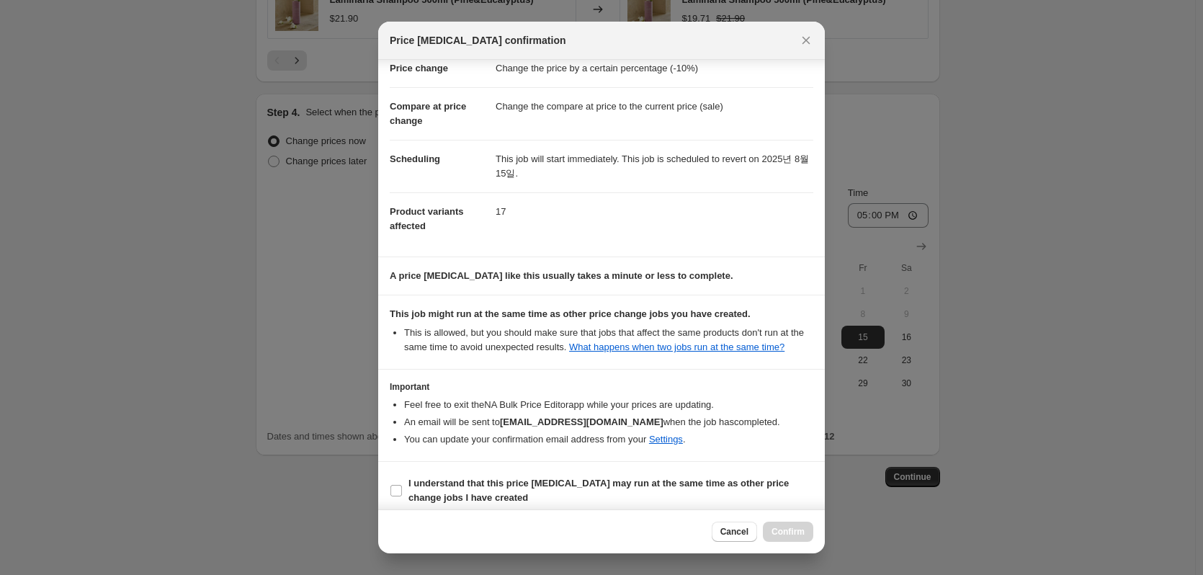
scroll to position [46, 0]
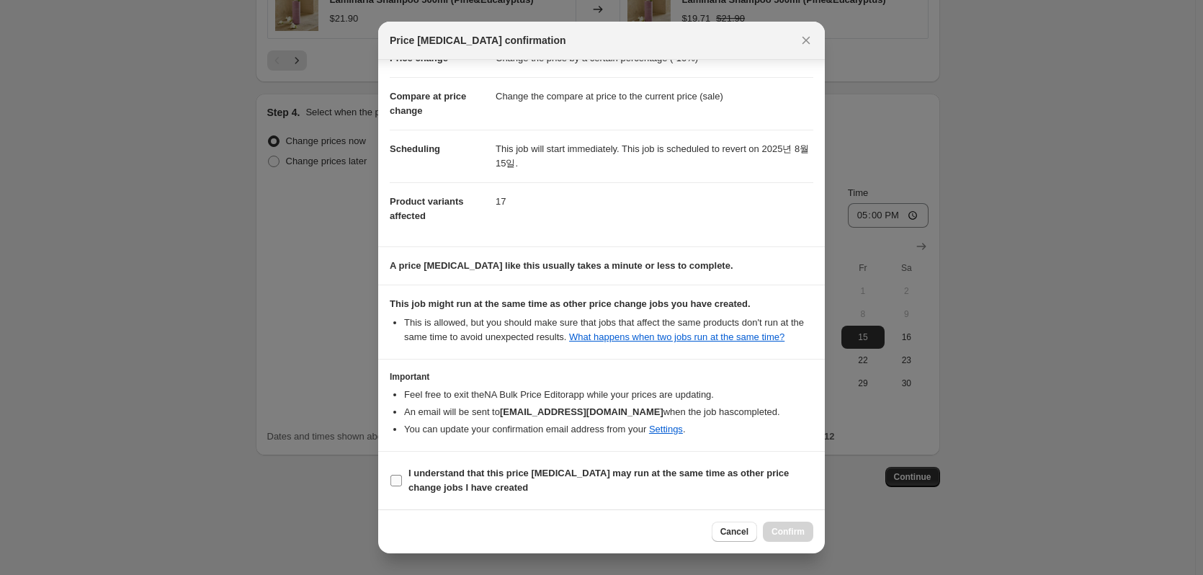
click at [462, 485] on b "I understand that this price [MEDICAL_DATA] may run at the same time as other p…" at bounding box center [598, 480] width 380 height 25
click at [402, 485] on input "I understand that this price [MEDICAL_DATA] may run at the same time as other p…" at bounding box center [396, 481] width 12 height 12
checkbox input "true"
click at [797, 529] on span "Confirm" at bounding box center [788, 532] width 33 height 12
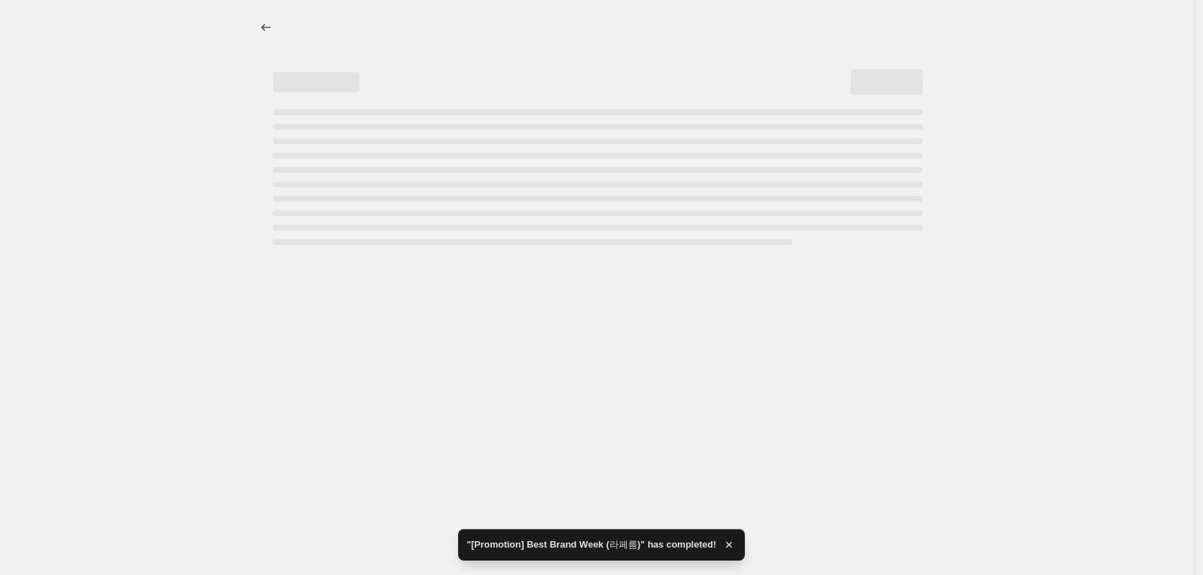
select select "percentage"
select select "vendor"
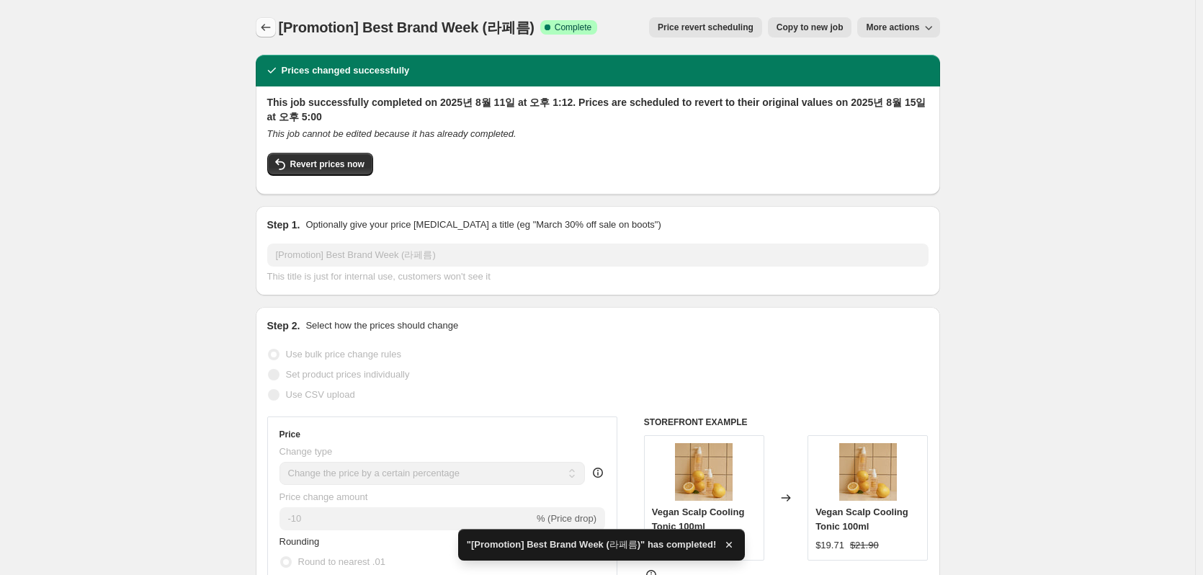
click at [273, 22] on icon "Price change jobs" at bounding box center [266, 27] width 14 height 14
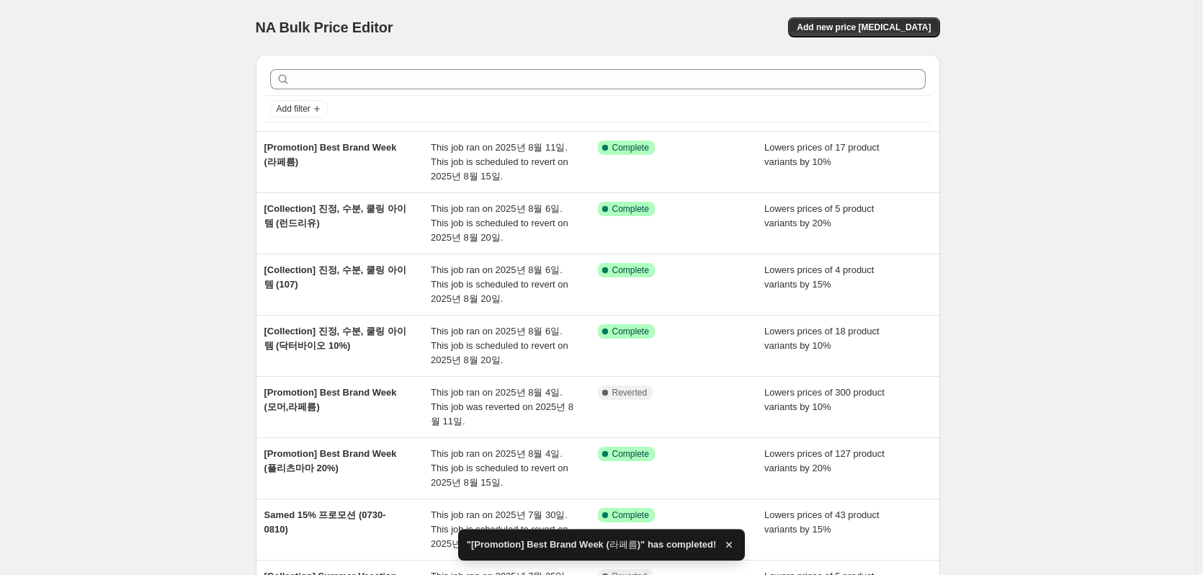
click at [179, 265] on div "NA Bulk Price Editor. This page is ready NA Bulk Price Editor Add new price [ME…" at bounding box center [597, 443] width 1195 height 886
click at [882, 30] on span "Add new price [MEDICAL_DATA]" at bounding box center [864, 28] width 134 height 12
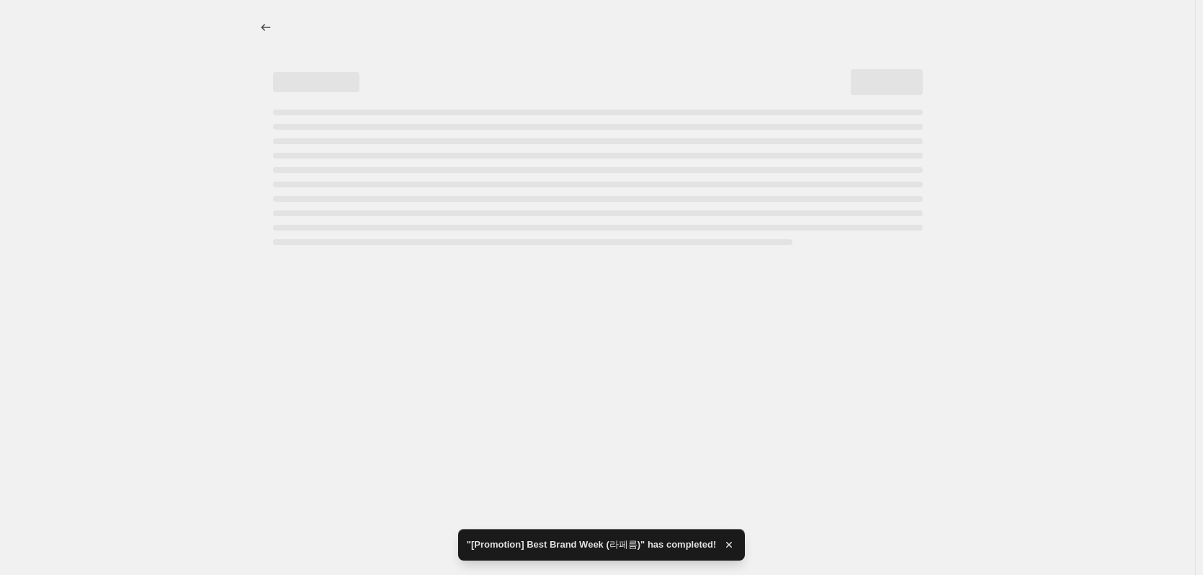
select select "percentage"
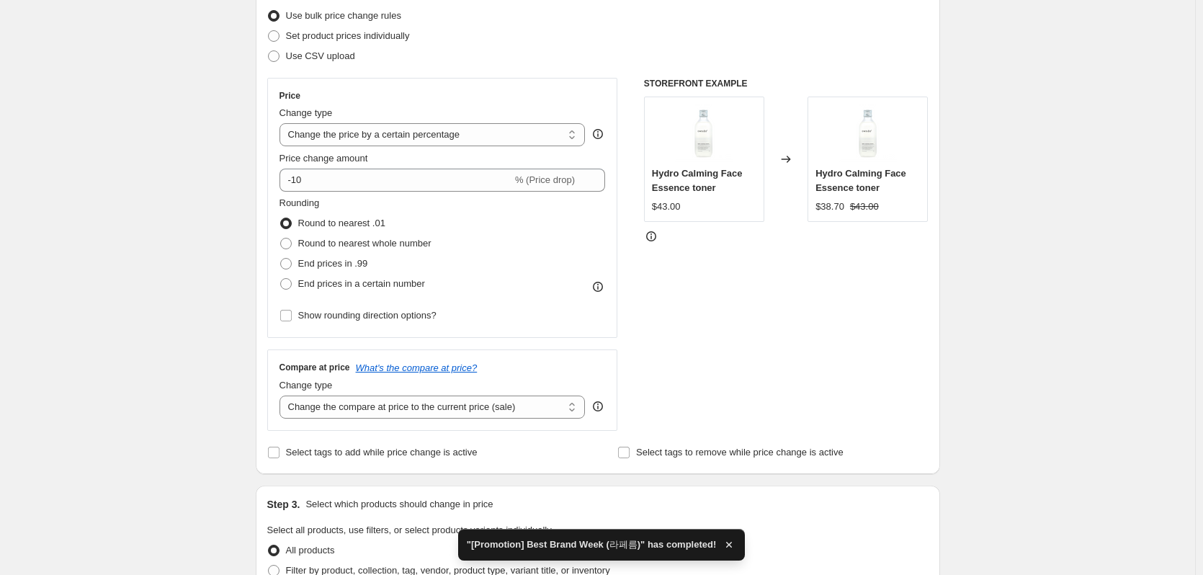
scroll to position [216, 0]
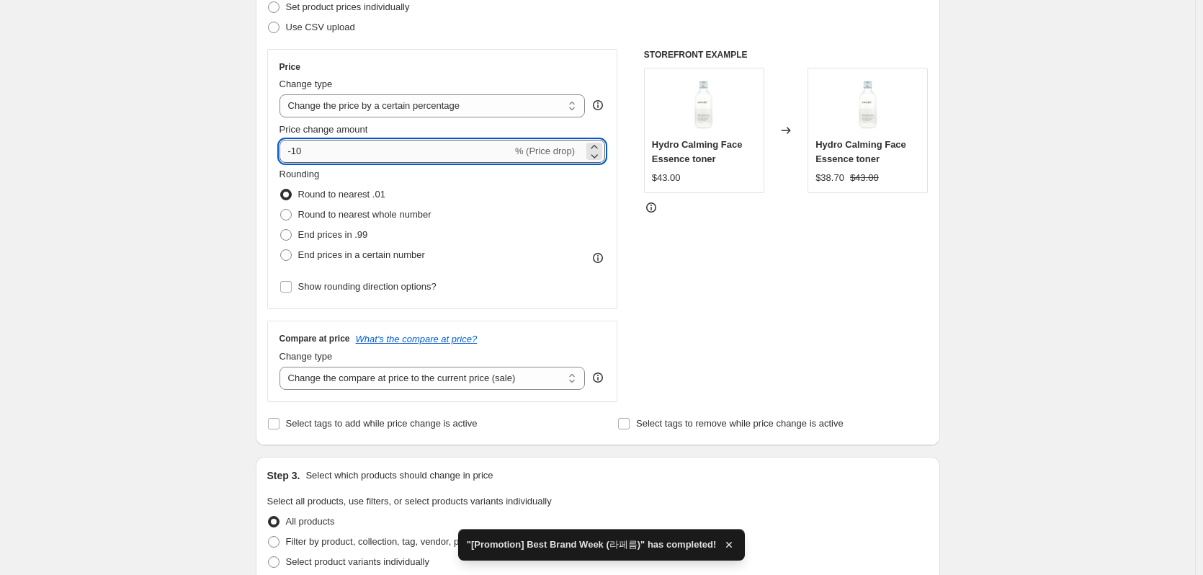
click at [329, 153] on input "-10" at bounding box center [396, 151] width 233 height 23
type input "-15"
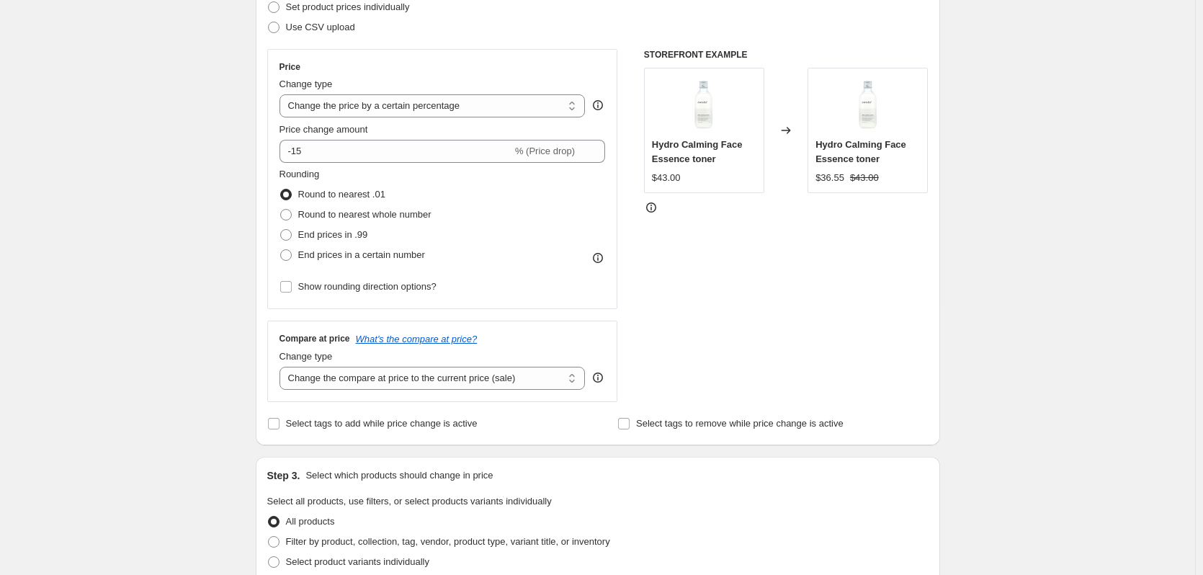
click at [156, 288] on div "Create new price [MEDICAL_DATA]. This page is ready Create new price [MEDICAL_D…" at bounding box center [597, 504] width 1195 height 1440
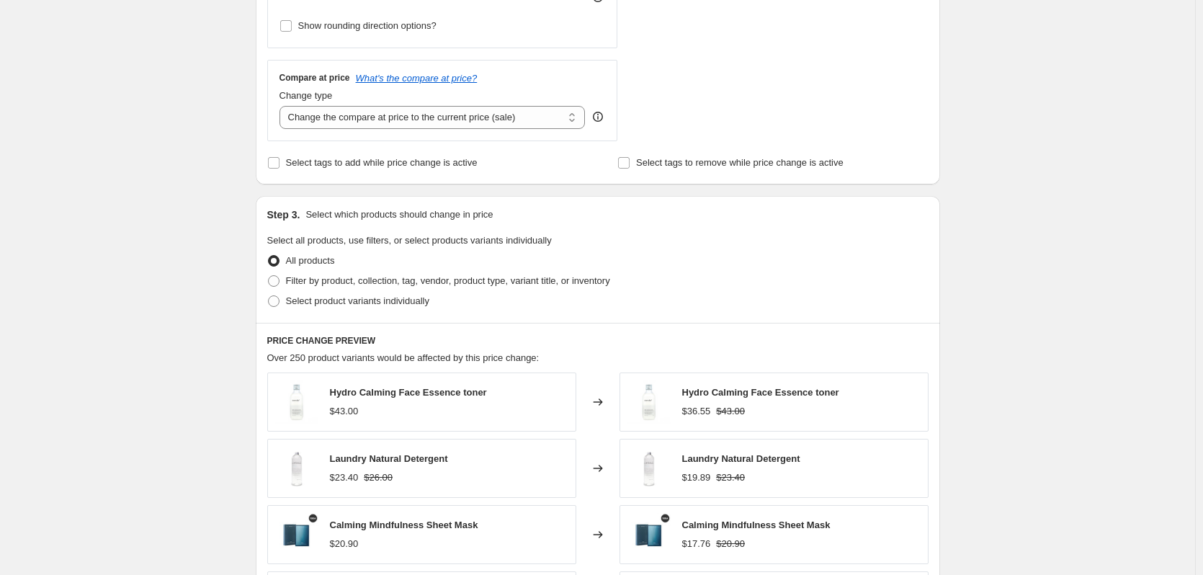
scroll to position [504, 0]
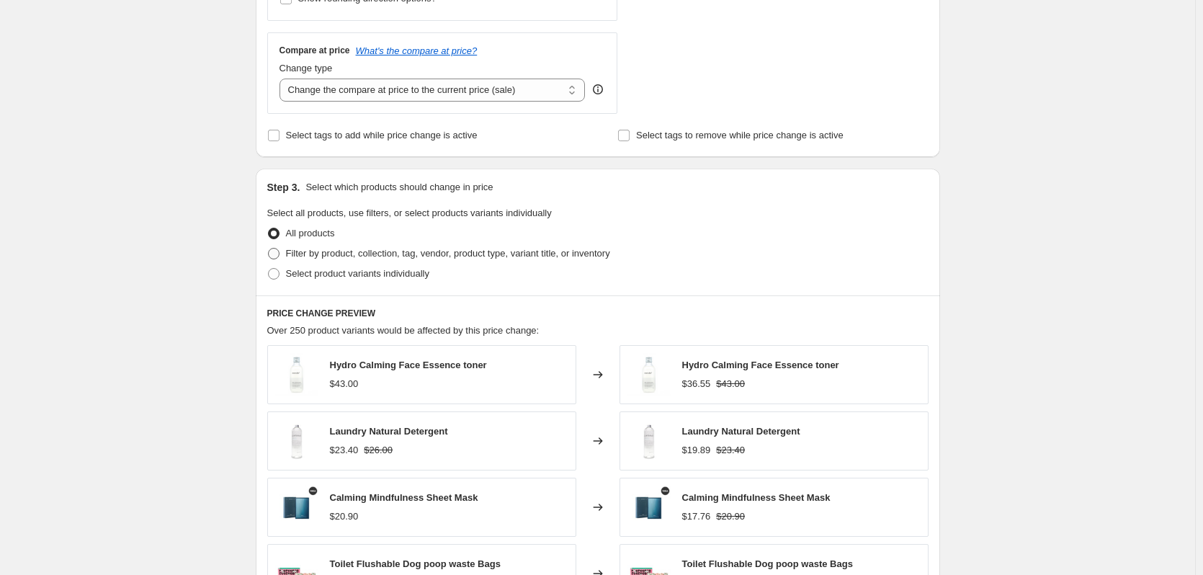
click at [303, 252] on span "Filter by product, collection, tag, vendor, product type, variant title, or inv…" at bounding box center [448, 253] width 324 height 11
click at [269, 249] on input "Filter by product, collection, tag, vendor, product type, variant title, or inv…" at bounding box center [268, 248] width 1 height 1
radio input "true"
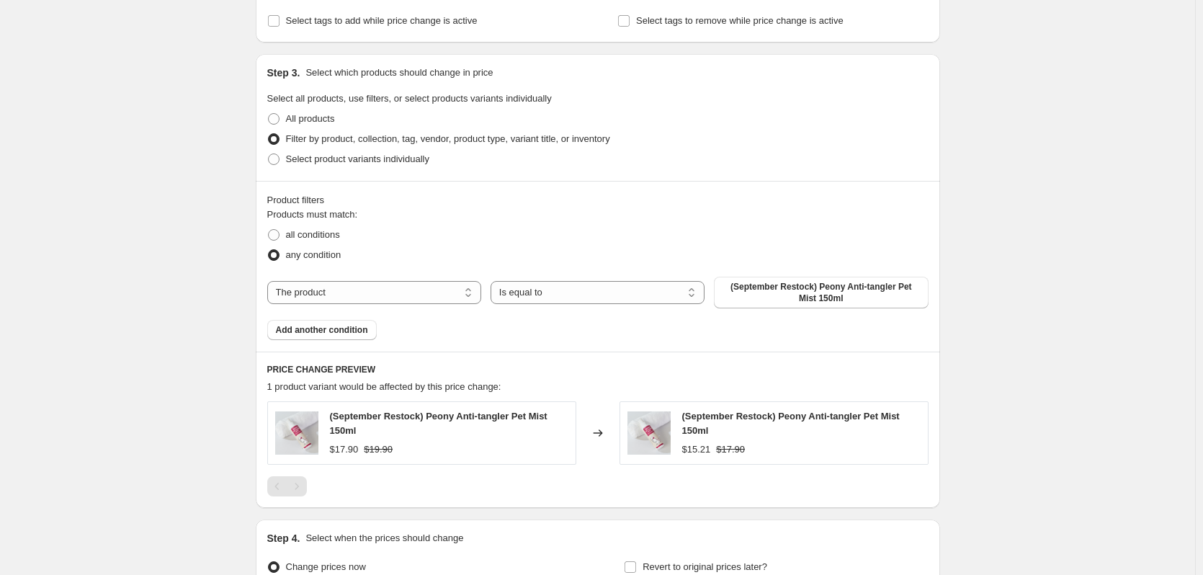
scroll to position [720, 0]
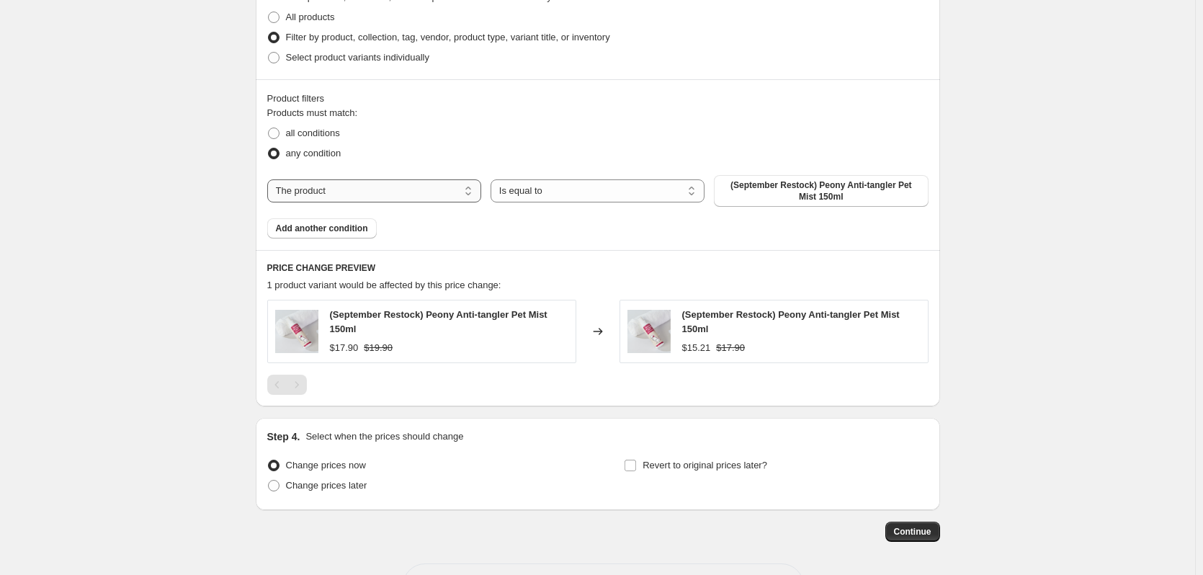
click at [357, 197] on select "The product The product's collection The product's tag The product's vendor The…" at bounding box center [374, 190] width 214 height 23
select select "vendor"
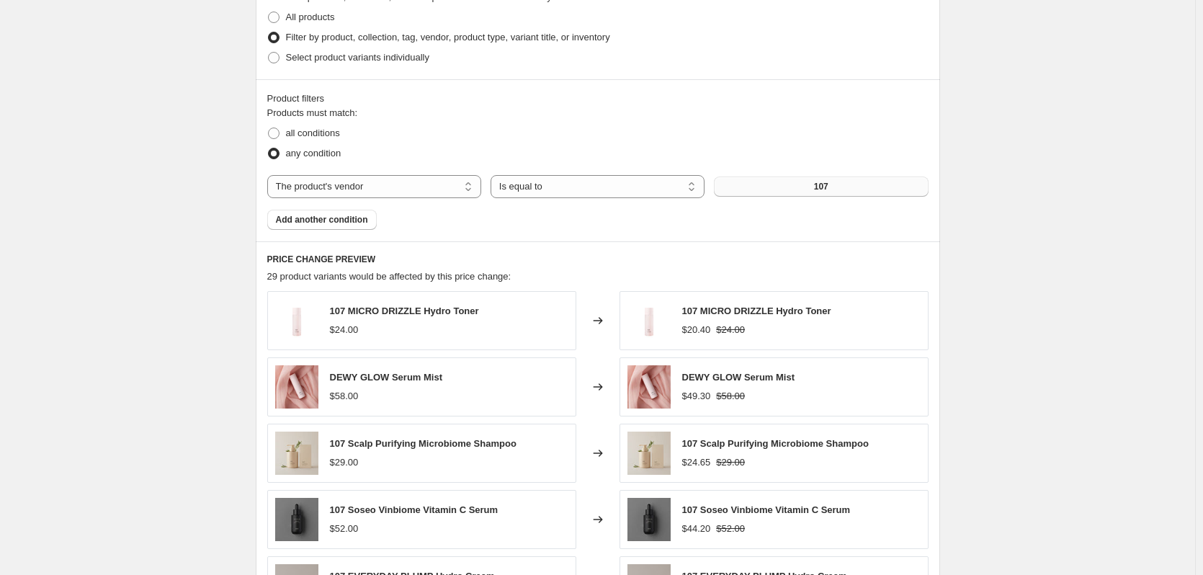
click at [793, 187] on button "107" at bounding box center [821, 186] width 214 height 20
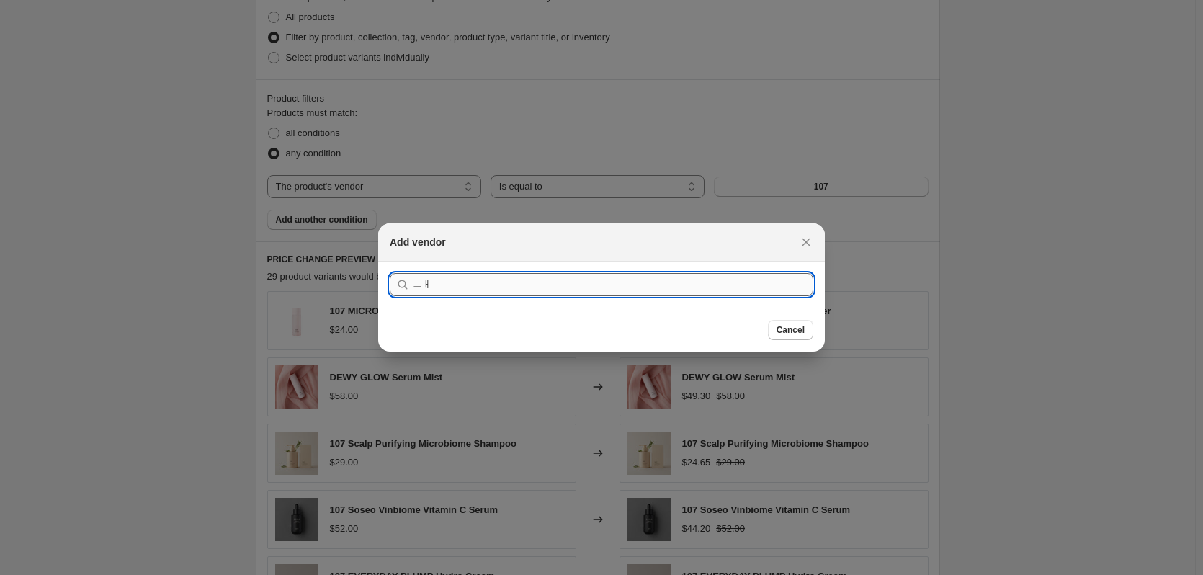
type input "ㅡ"
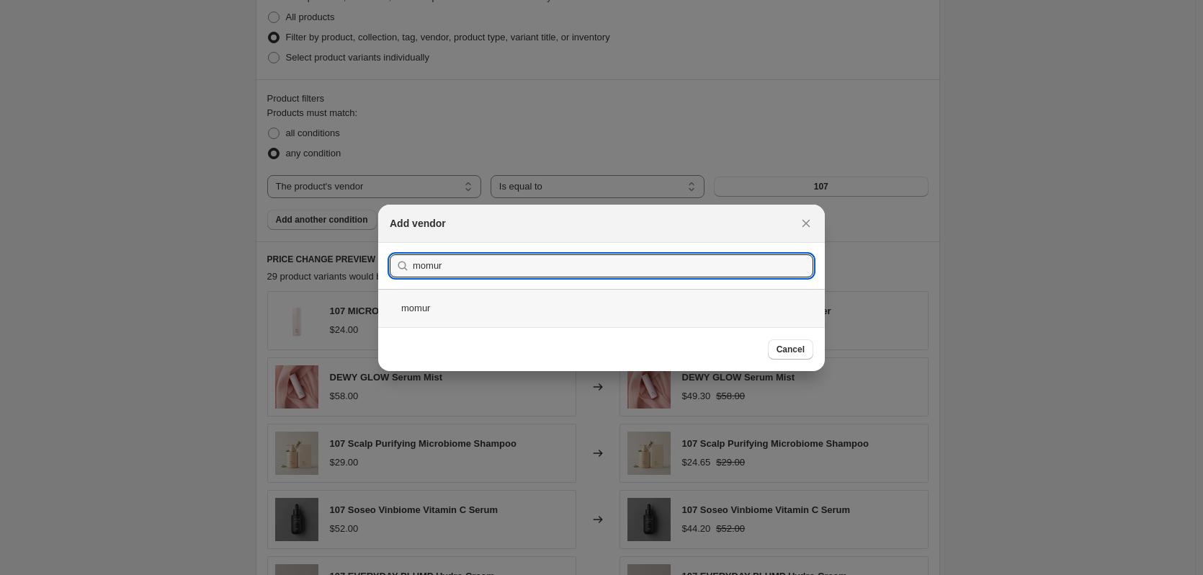
type input "momur"
click at [456, 303] on div "momur" at bounding box center [601, 308] width 447 height 38
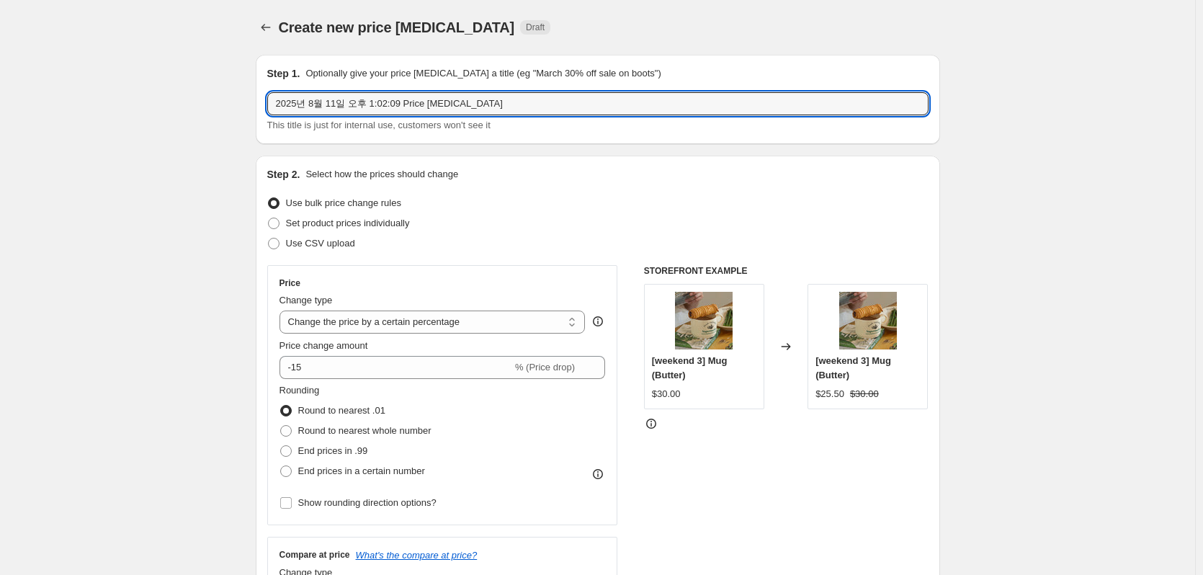
drag, startPoint x: 489, startPoint y: 104, endPoint x: -114, endPoint y: 110, distance: 603.0
click at [0, 110] on html "Home Settings Plans Skip to content Create new price [MEDICAL_DATA]. This page …" at bounding box center [601, 287] width 1203 height 575
click at [454, 102] on input "[Promotion] momur brand promotion (8/1-24)" at bounding box center [597, 103] width 661 height 23
type input "[Promotion] momur brand promotion (8/11-24)"
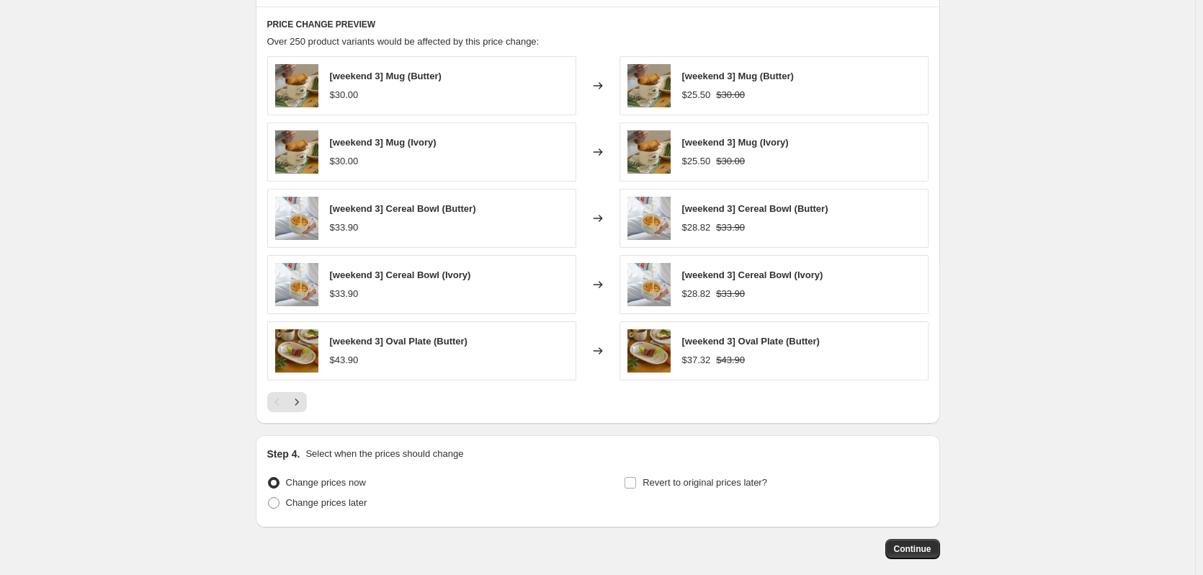
scroll to position [1028, 0]
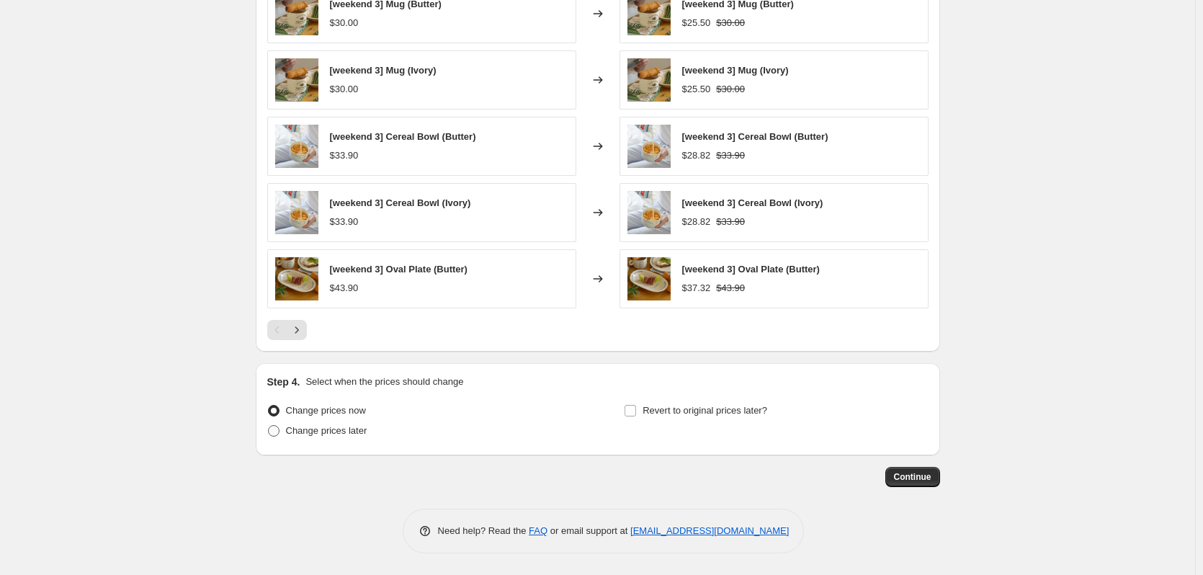
click at [344, 432] on span "Change prices later" at bounding box center [326, 430] width 81 height 11
click at [269, 426] on input "Change prices later" at bounding box center [268, 425] width 1 height 1
radio input "true"
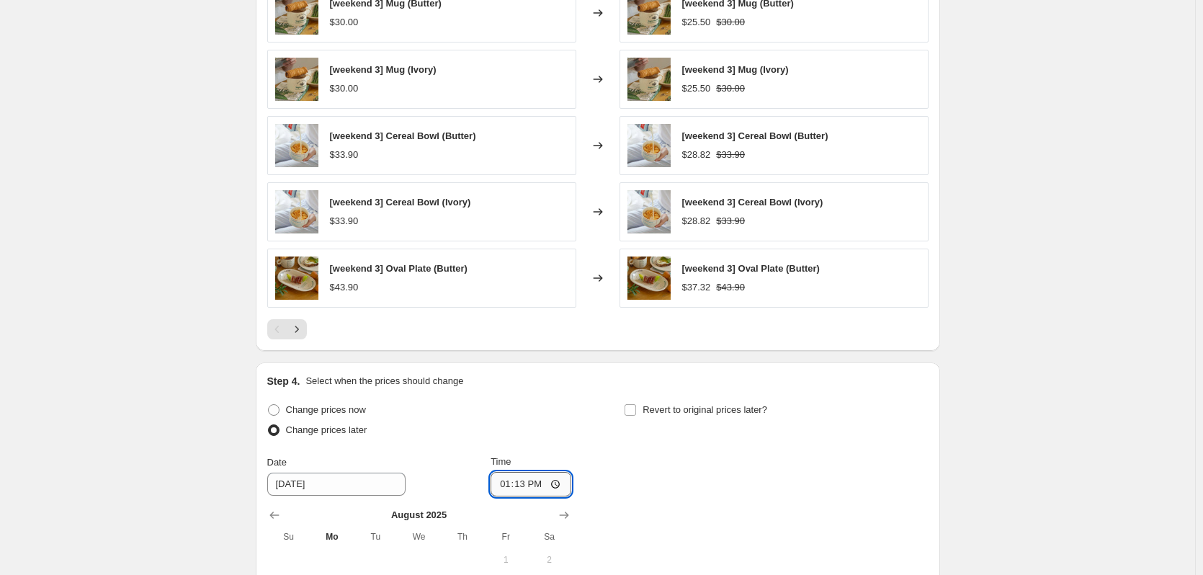
click at [540, 481] on input "13:13" at bounding box center [531, 484] width 81 height 24
type input "13:30"
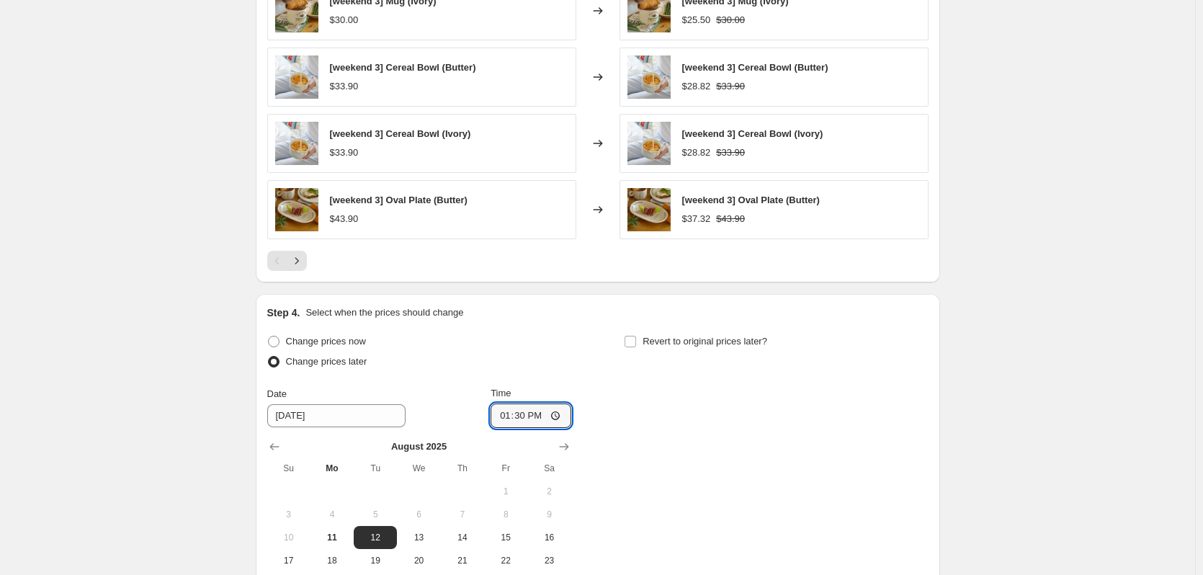
scroll to position [1244, 0]
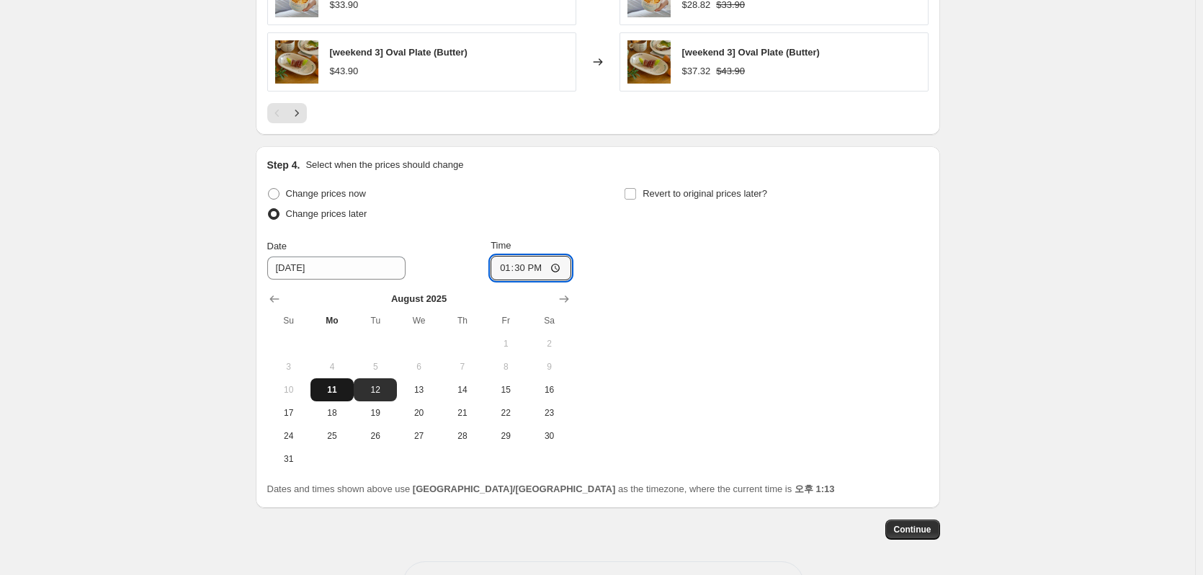
click at [335, 390] on span "11" at bounding box center [332, 390] width 32 height 12
type input "[DATE]"
click at [647, 197] on span "Revert to original prices later?" at bounding box center [705, 193] width 125 height 11
click at [636, 197] on input "Revert to original prices later?" at bounding box center [631, 194] width 12 height 12
checkbox input "true"
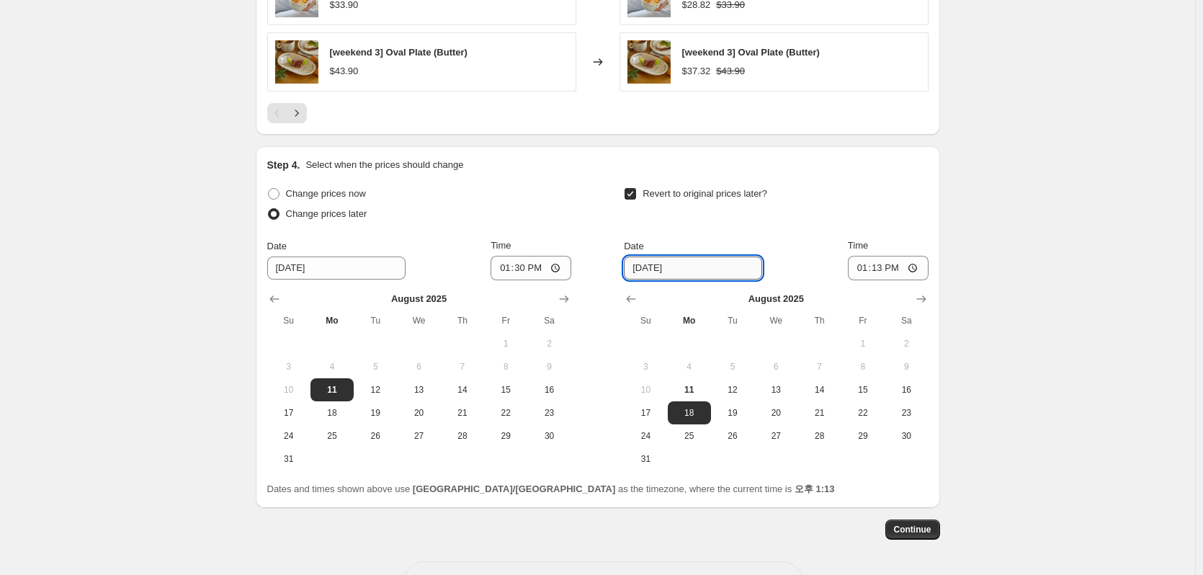
click at [656, 274] on input "[DATE]" at bounding box center [693, 267] width 138 height 23
click at [701, 437] on span "25" at bounding box center [690, 436] width 32 height 12
type input "[DATE]"
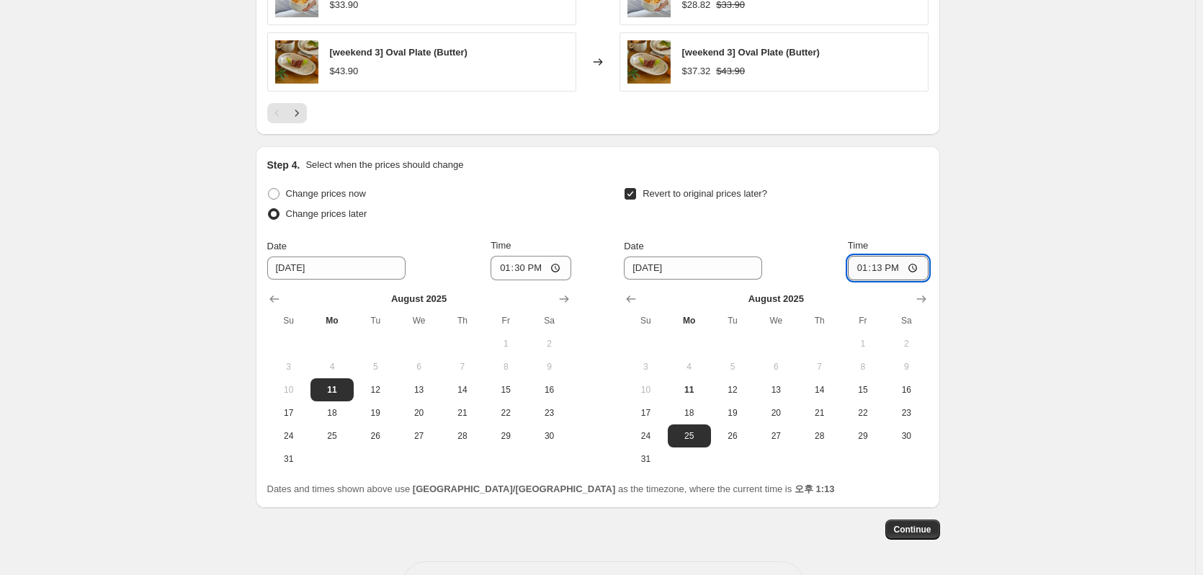
click at [890, 274] on input "13:13" at bounding box center [888, 268] width 81 height 24
click at [877, 268] on input "13:13" at bounding box center [888, 268] width 81 height 24
click at [885, 270] on input "13:13" at bounding box center [888, 268] width 81 height 24
type input "17:00"
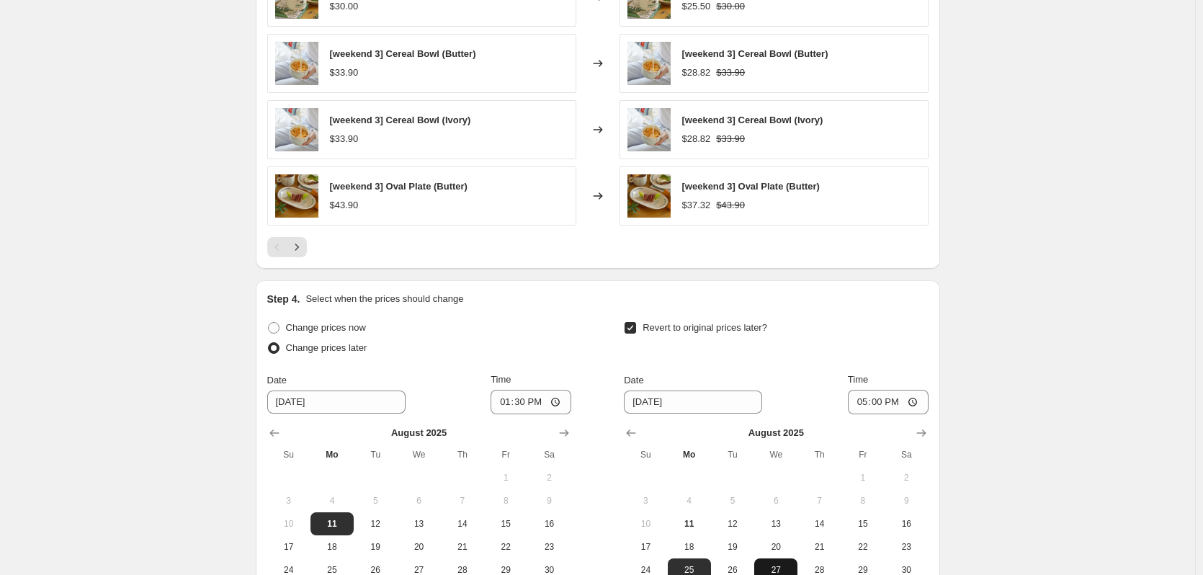
scroll to position [884, 0]
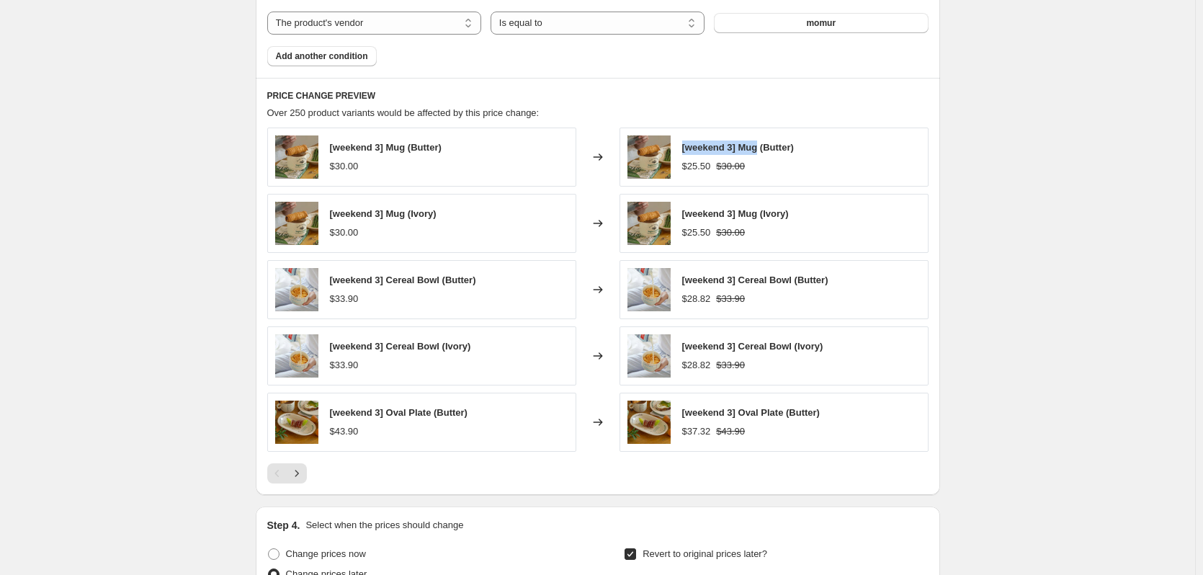
drag, startPoint x: 680, startPoint y: 150, endPoint x: 761, endPoint y: 150, distance: 80.7
click at [761, 150] on div "[weekend 3] Mug (Butter) $25.50 $30.00" at bounding box center [774, 157] width 309 height 59
copy span "[weekend 3] Mug"
click at [1054, 372] on div "Create new price [MEDICAL_DATA]. This page is ready Create new price [MEDICAL_D…" at bounding box center [597, 52] width 1195 height 1872
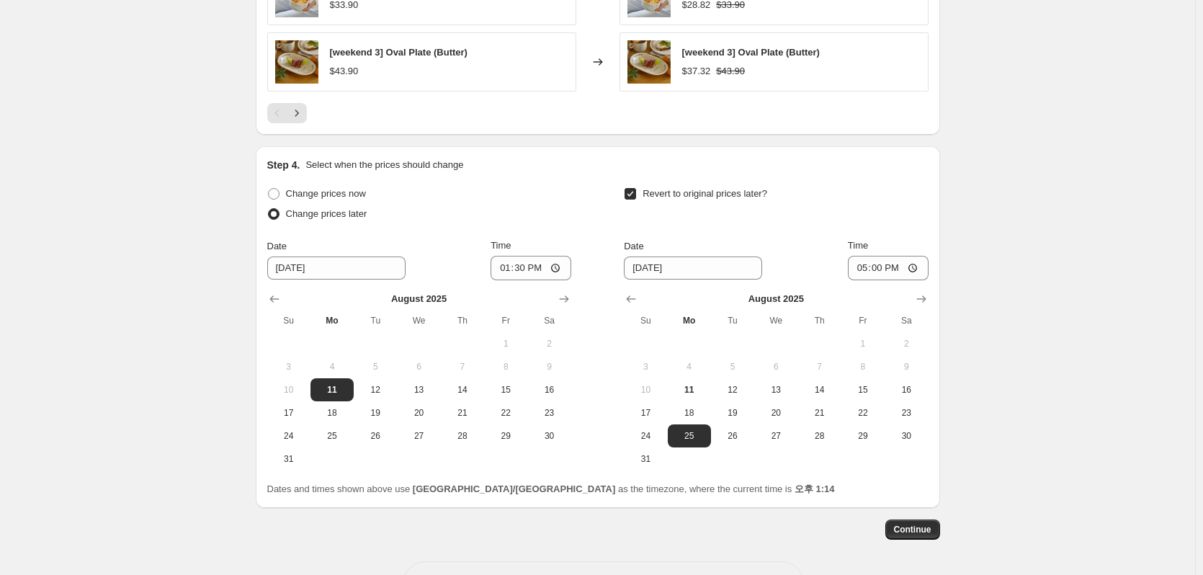
scroll to position [1297, 0]
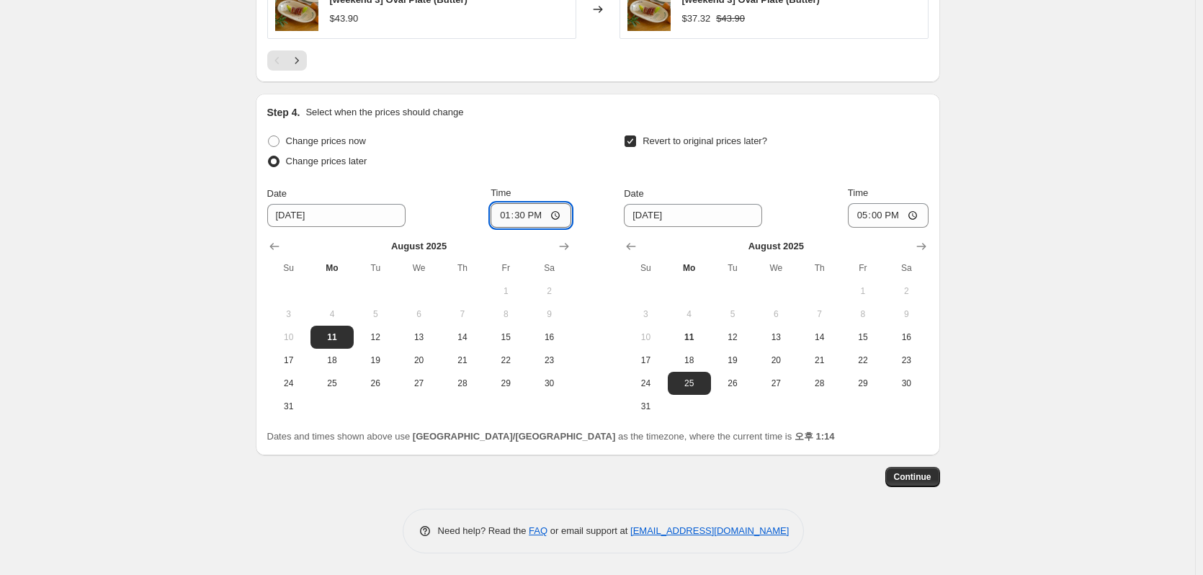
click at [537, 218] on input "13:30" at bounding box center [531, 215] width 81 height 24
click at [297, 144] on span "Change prices now" at bounding box center [326, 140] width 80 height 11
click at [269, 136] on input "Change prices now" at bounding box center [268, 135] width 1 height 1
radio input "true"
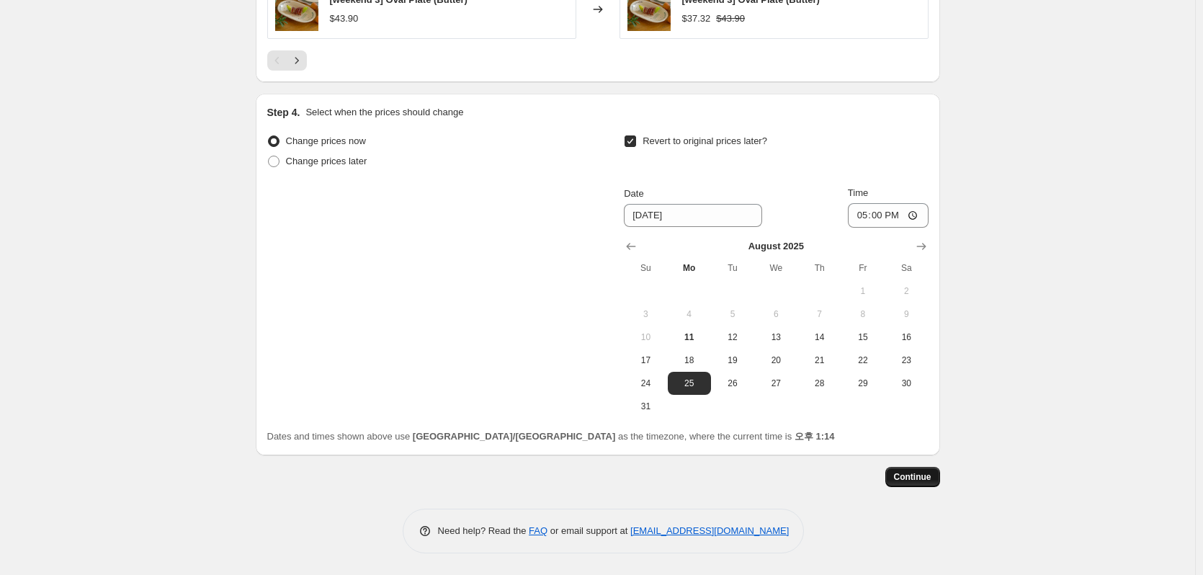
click at [931, 478] on span "Continue" at bounding box center [912, 477] width 37 height 12
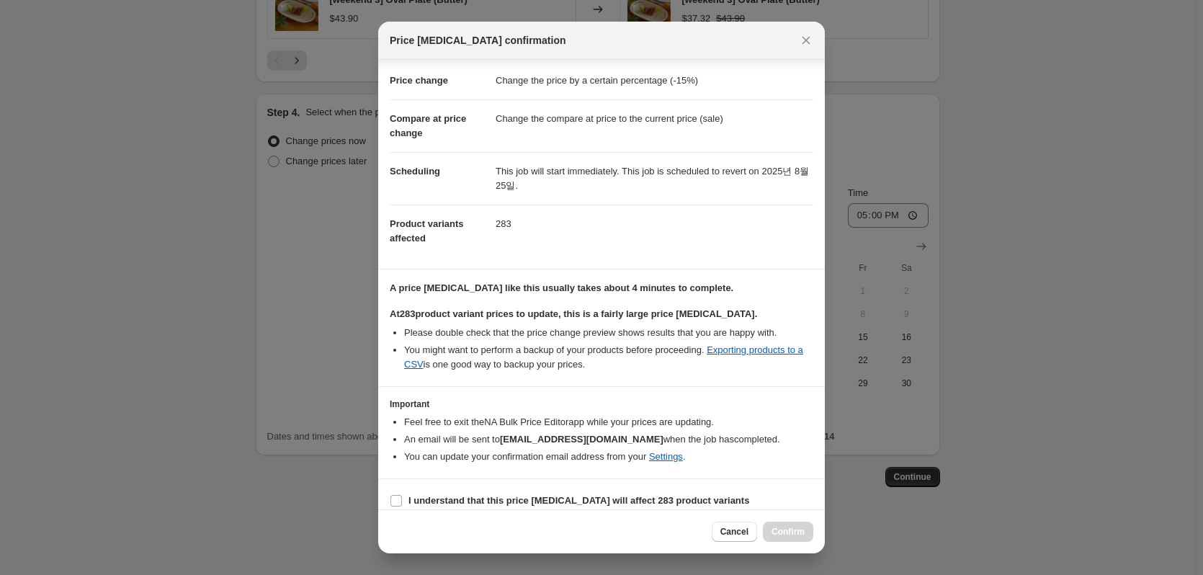
scroll to position [37, 0]
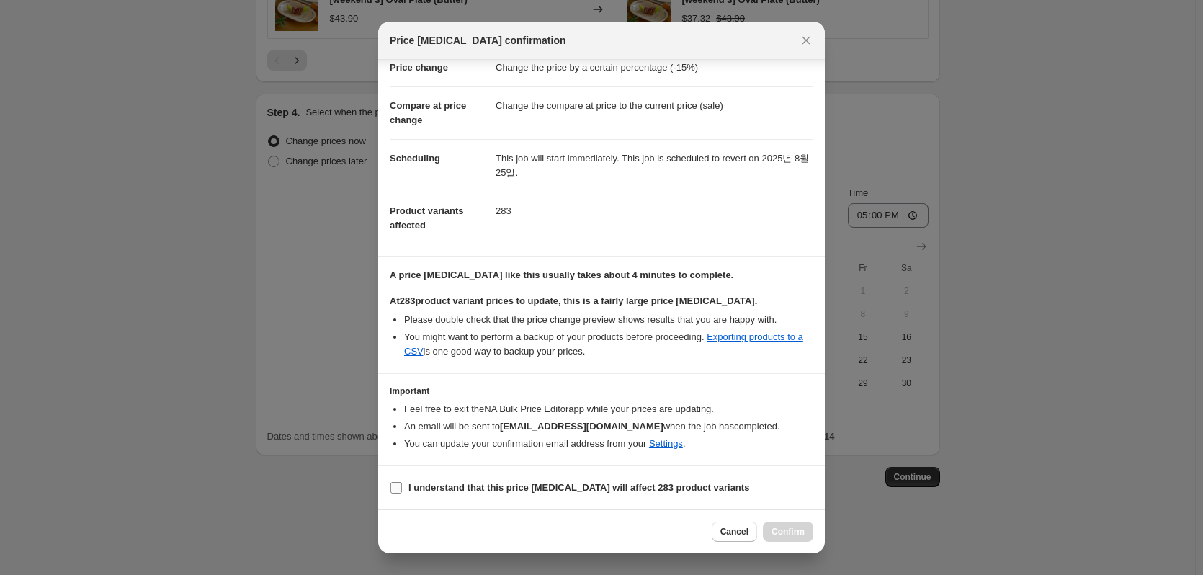
click at [502, 489] on b "I understand that this price [MEDICAL_DATA] will affect 283 product variants" at bounding box center [578, 487] width 341 height 11
click at [402, 489] on input "I understand that this price [MEDICAL_DATA] will affect 283 product variants" at bounding box center [396, 488] width 12 height 12
checkbox input "true"
click at [756, 524] on button "Cancel" at bounding box center [734, 532] width 45 height 20
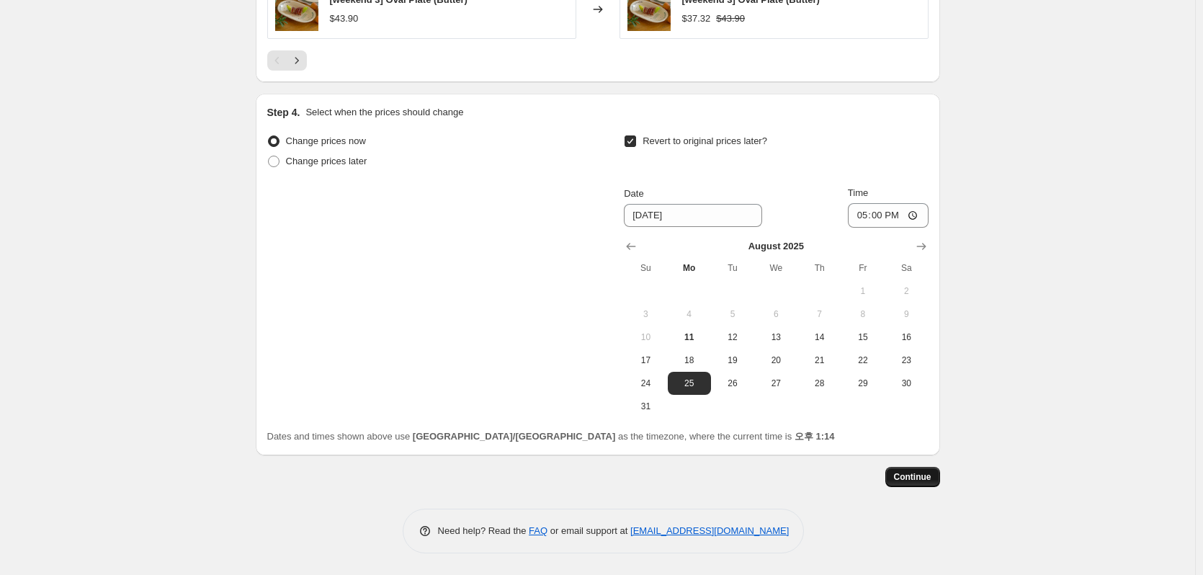
click at [914, 475] on span "Continue" at bounding box center [912, 477] width 37 height 12
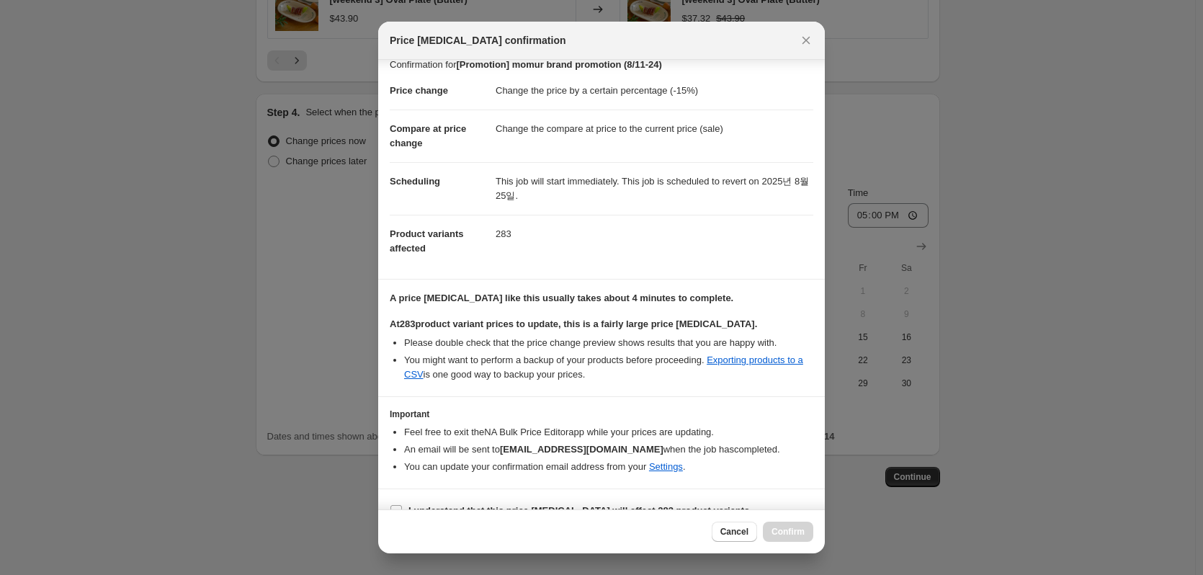
scroll to position [37, 0]
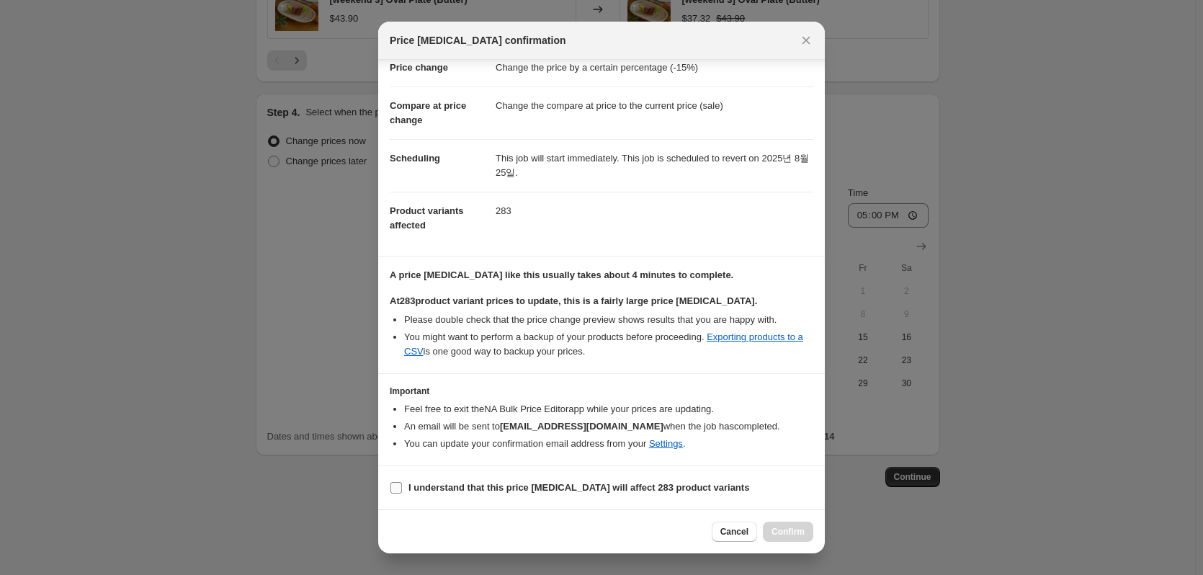
click at [447, 486] on b "I understand that this price [MEDICAL_DATA] will affect 283 product variants" at bounding box center [578, 487] width 341 height 11
click at [393, 485] on input "I understand that this price [MEDICAL_DATA] will affect 283 product variants" at bounding box center [396, 488] width 12 height 12
checkbox input "true"
click at [771, 527] on button "Confirm" at bounding box center [788, 532] width 50 height 20
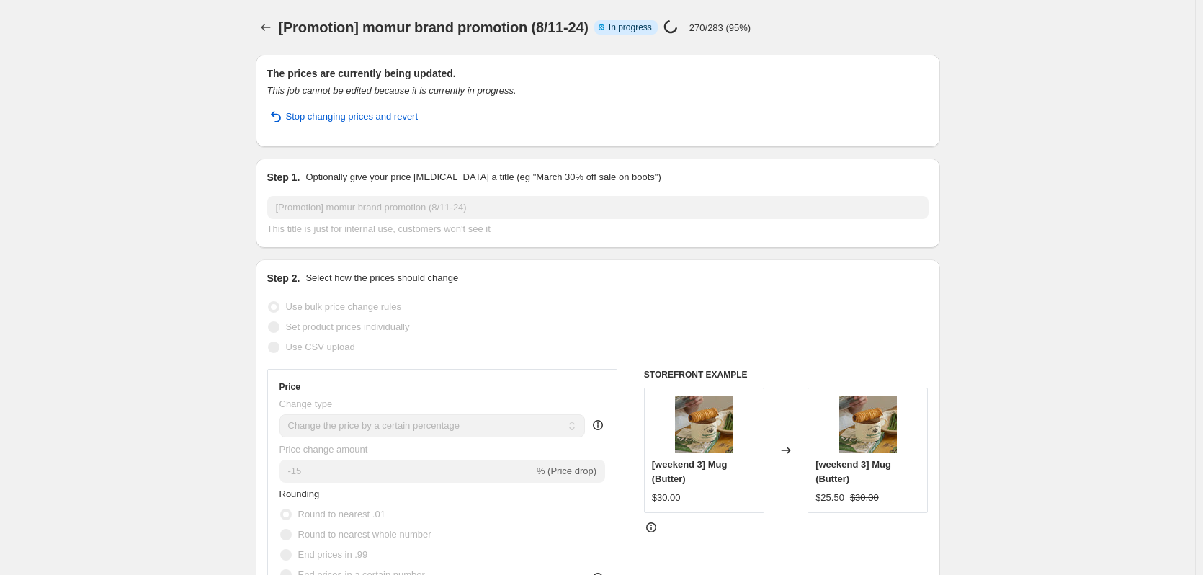
select select "percentage"
select select "vendor"
